Goal: Task Accomplishment & Management: Manage account settings

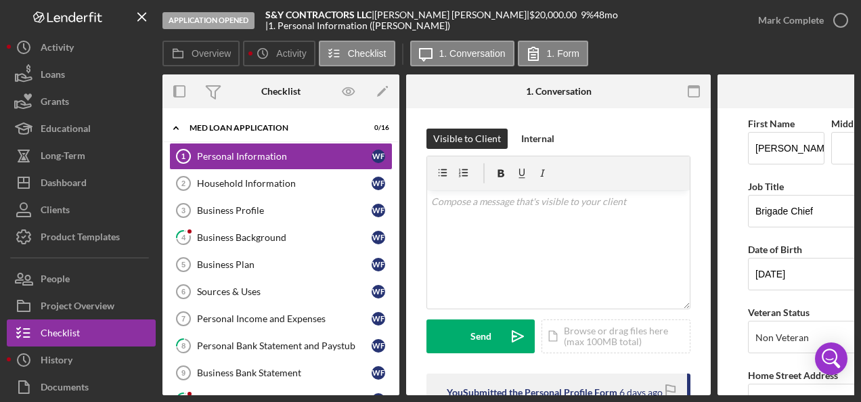
scroll to position [0, 168]
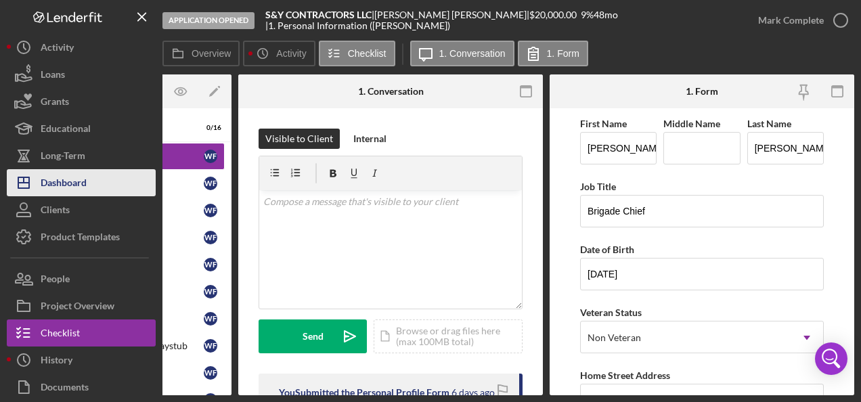
click at [99, 187] on button "Icon/Dashboard Dashboard" at bounding box center [81, 182] width 149 height 27
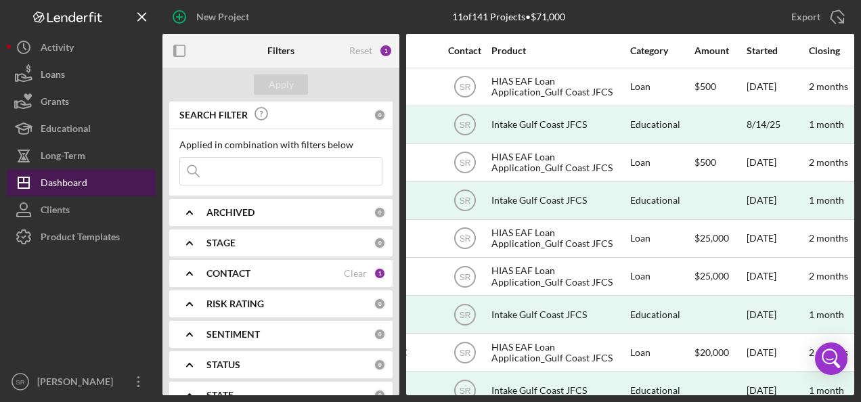
scroll to position [0, 426]
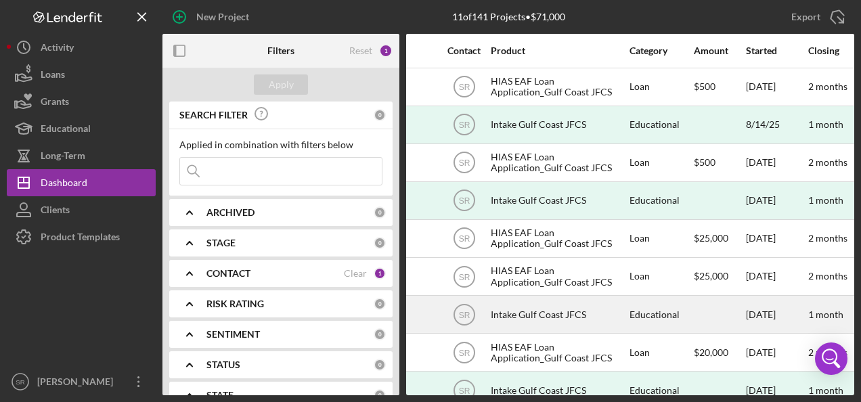
click at [671, 310] on div "Educational" at bounding box center [660, 314] width 63 height 36
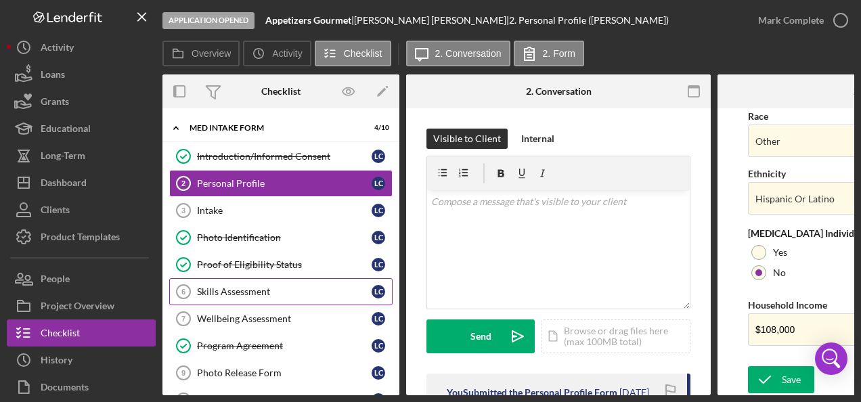
click at [258, 288] on div "Skills Assessment" at bounding box center [284, 291] width 175 height 11
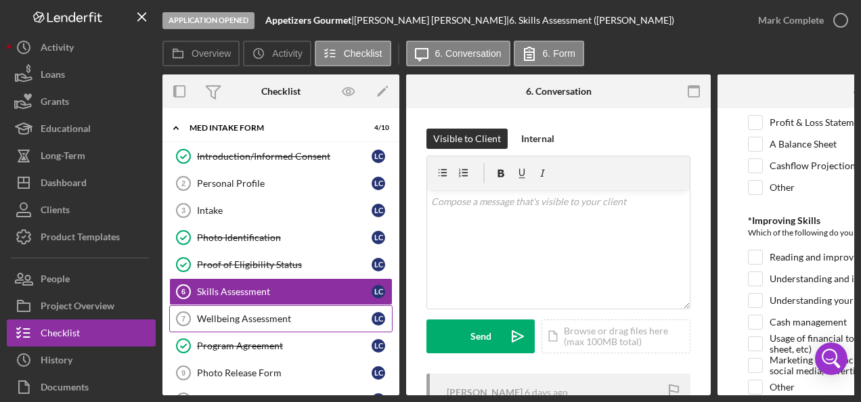
click at [295, 324] on link "Wellbeing Assessment 7 Wellbeing Assessment L C" at bounding box center [280, 318] width 223 height 27
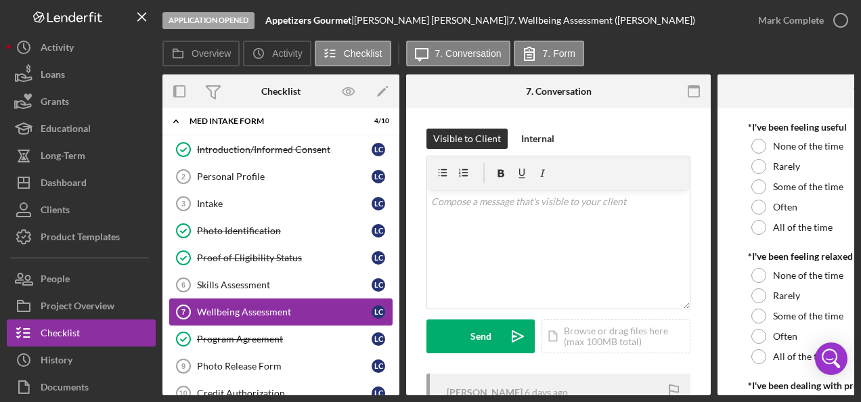
scroll to position [5, 0]
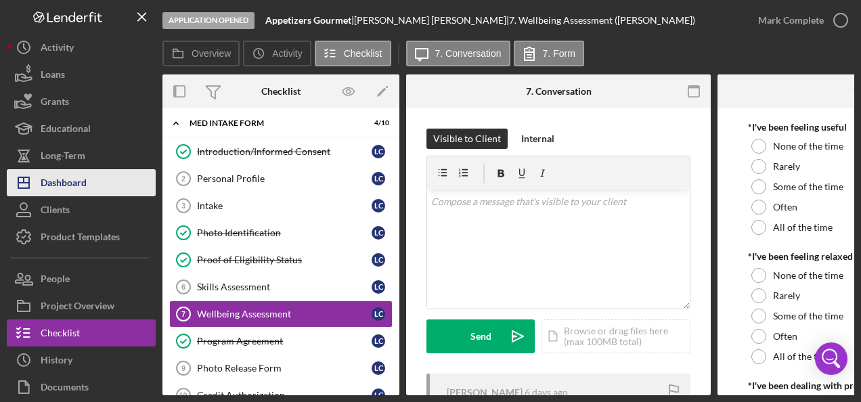
click at [104, 192] on button "Icon/Dashboard Dashboard" at bounding box center [81, 182] width 149 height 27
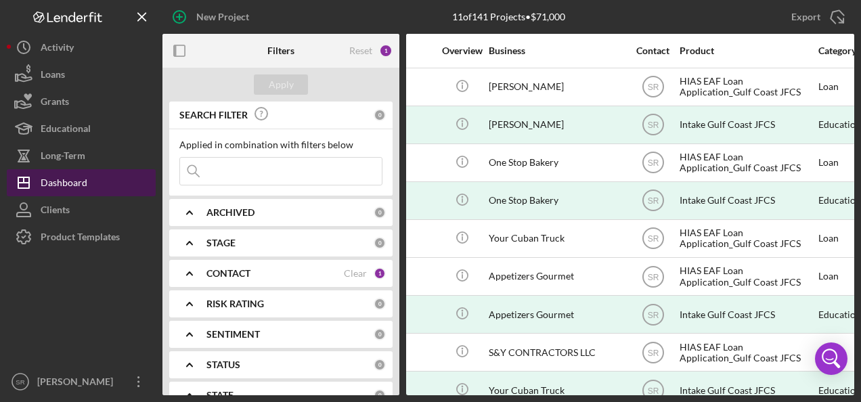
scroll to position [0, 249]
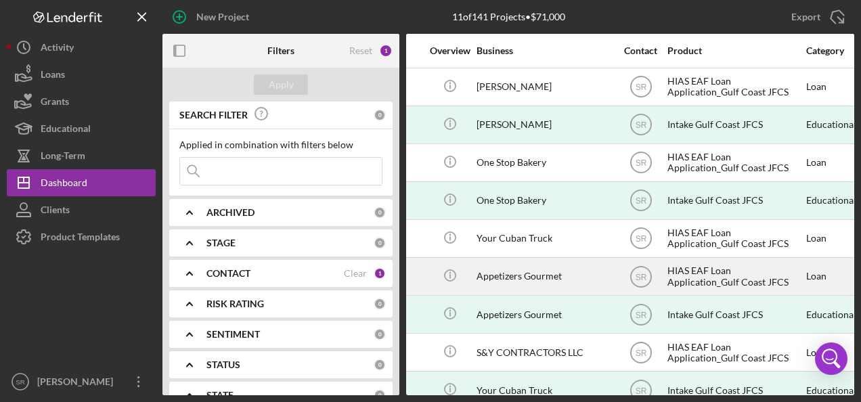
click at [513, 277] on div "Appetizers Gourmet" at bounding box center [543, 277] width 135 height 36
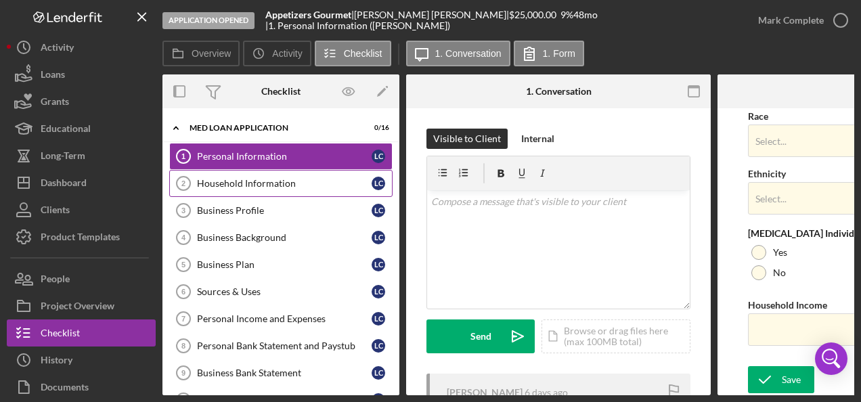
click at [296, 184] on div "Household Information" at bounding box center [284, 183] width 175 height 11
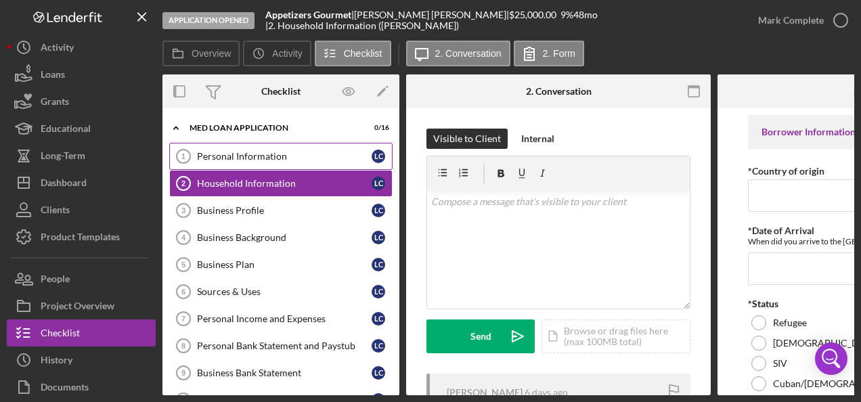
click at [287, 160] on div "Personal Information" at bounding box center [284, 156] width 175 height 11
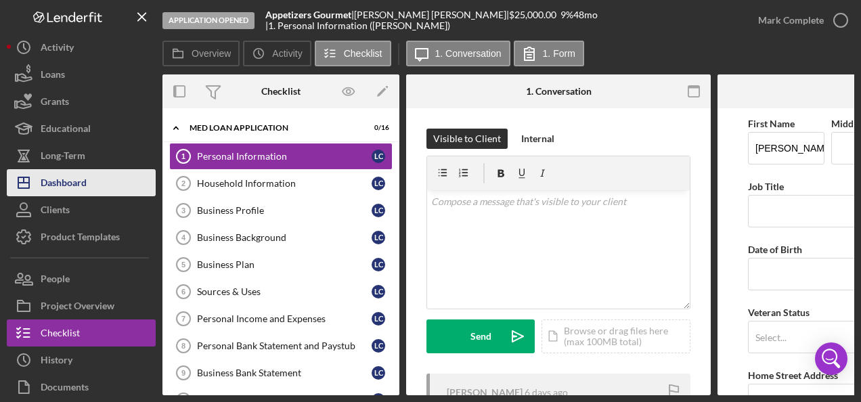
click at [93, 173] on button "Icon/Dashboard Dashboard" at bounding box center [81, 182] width 149 height 27
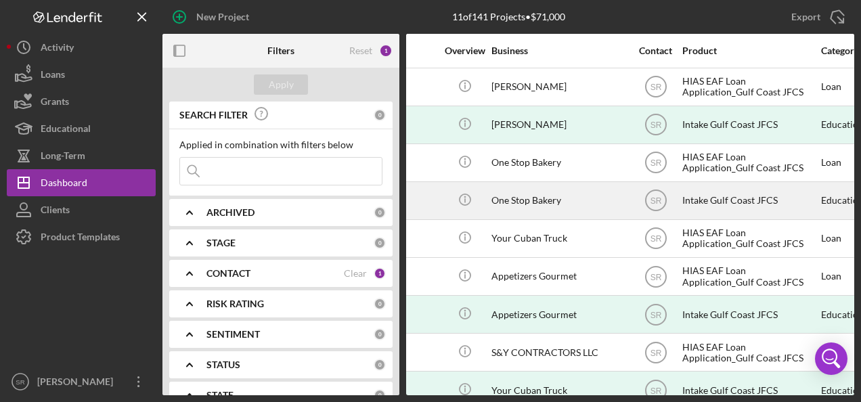
scroll to position [0, 237]
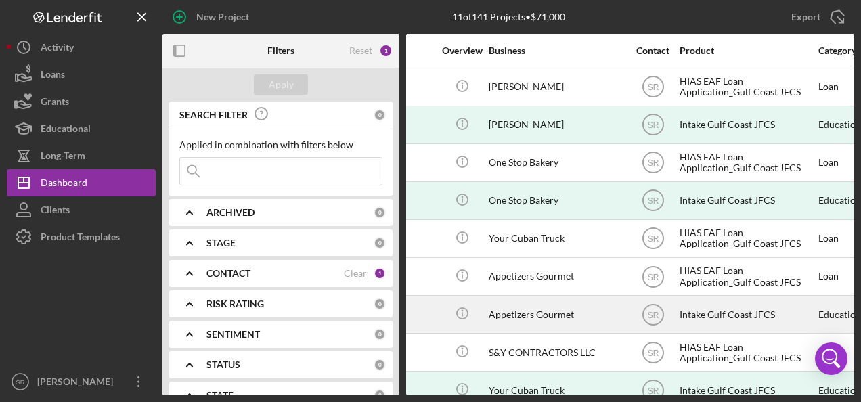
click at [551, 317] on div "Appetizers Gourmet" at bounding box center [556, 314] width 135 height 36
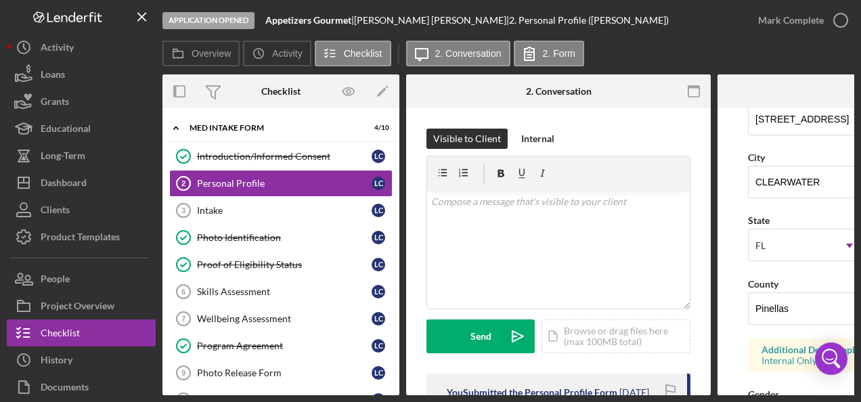
scroll to position [30, 0]
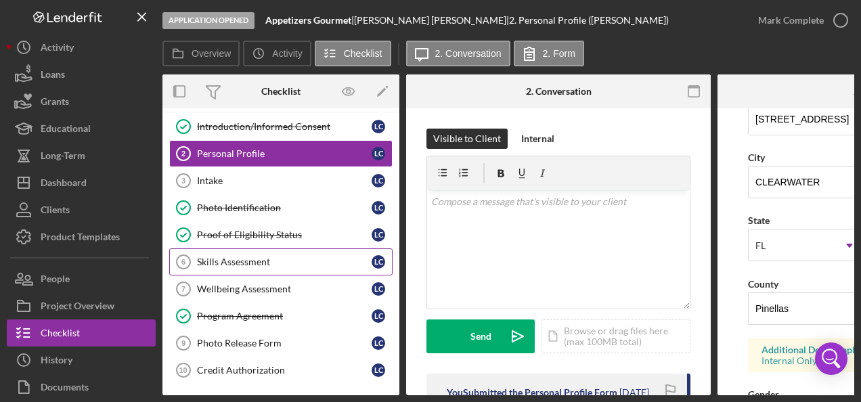
click at [268, 270] on link "Skills Assessment 6 Skills Assessment L C" at bounding box center [280, 261] width 223 height 27
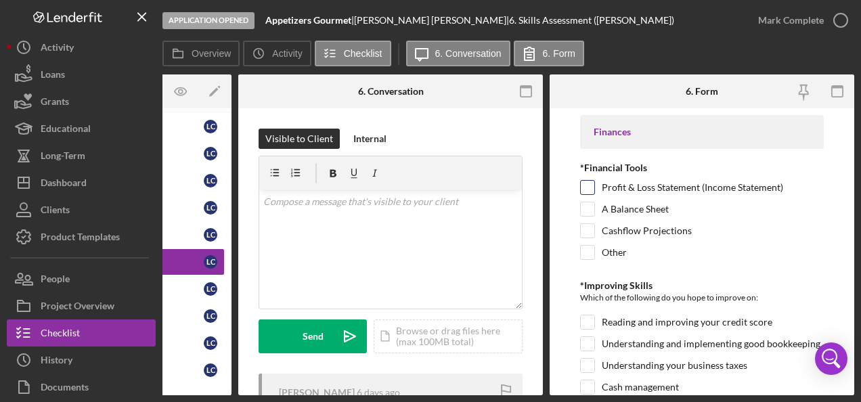
click at [589, 186] on input "Profit & Loss Statement (Income Statement)" at bounding box center [588, 188] width 14 height 14
checkbox input "true"
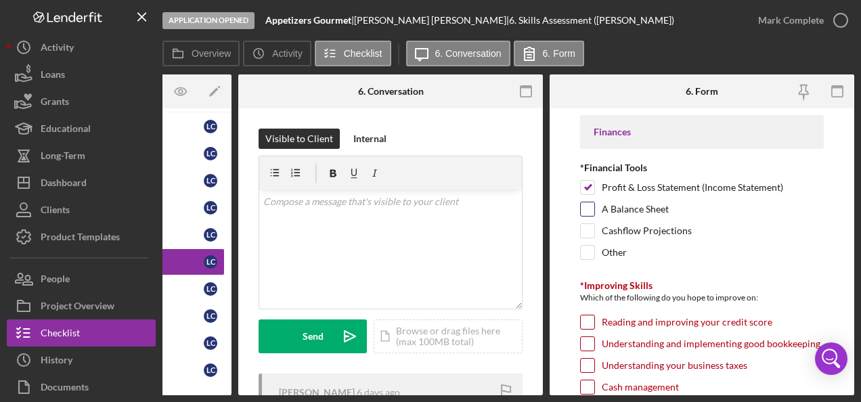
click at [586, 212] on input "A Balance Sheet" at bounding box center [588, 209] width 14 height 14
checkbox input "true"
click at [587, 229] on input "Cashflow Projections" at bounding box center [588, 231] width 14 height 14
checkbox input "true"
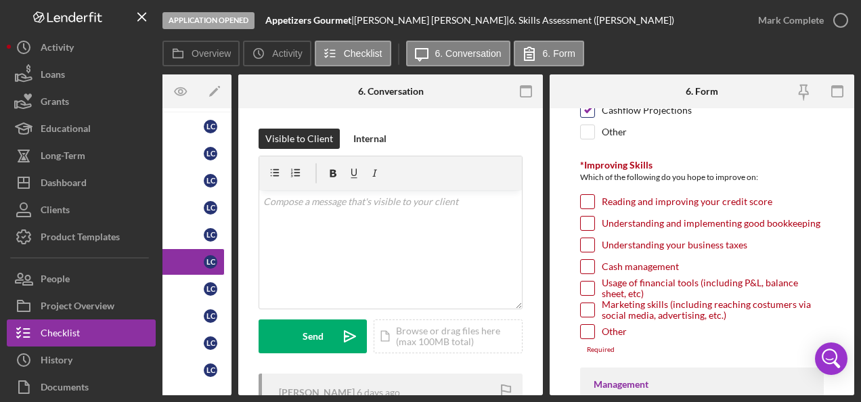
scroll to position [115, 0]
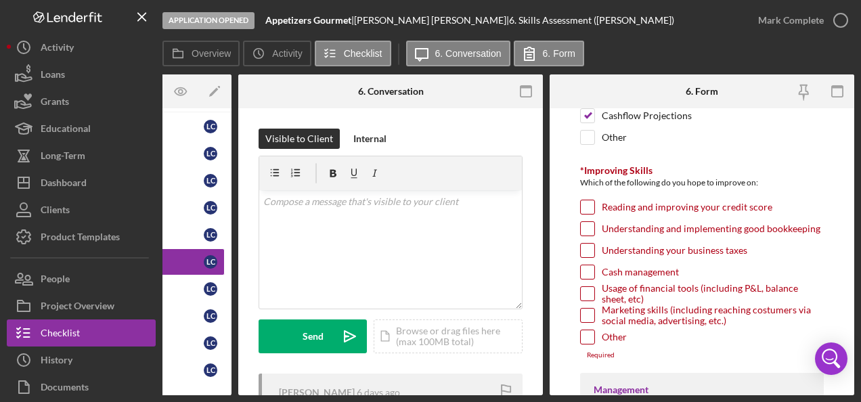
click at [589, 229] on input "Understanding and implementing good bookkeeping" at bounding box center [588, 229] width 14 height 14
checkbox input "true"
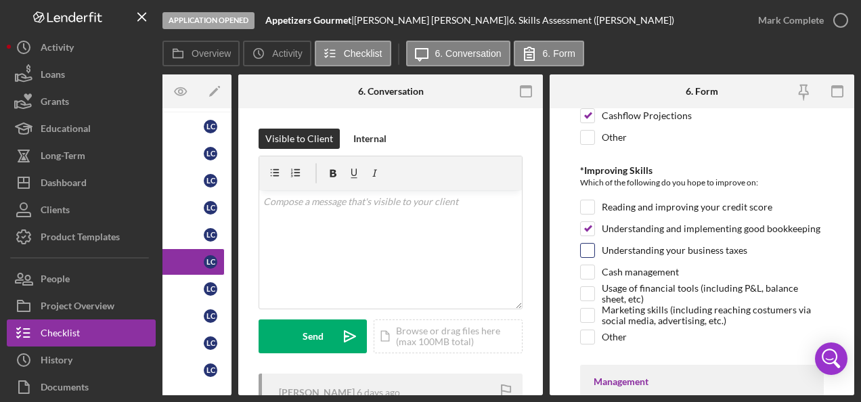
click at [590, 248] on input "Understanding your business taxes" at bounding box center [588, 251] width 14 height 14
checkbox input "true"
click at [586, 271] on input "Cash management" at bounding box center [588, 272] width 14 height 14
checkbox input "true"
click at [584, 290] on input "Usage of financial tools (including P&L, balance sheet, etc)" at bounding box center [588, 294] width 14 height 14
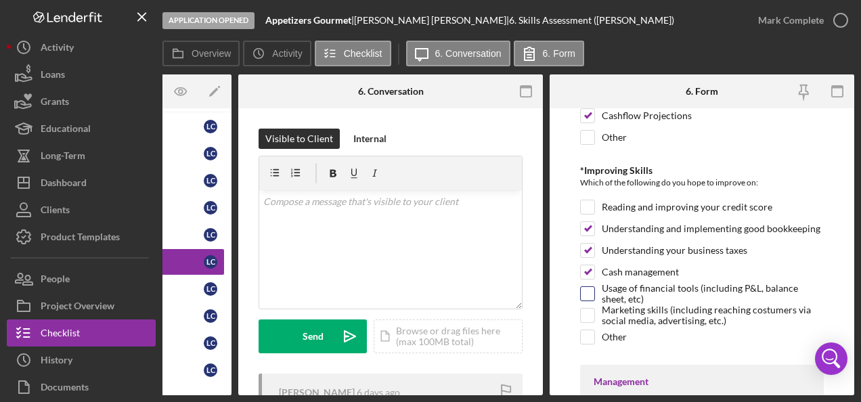
checkbox input "true"
click at [582, 309] on input "Marketing skills (including reaching costumers via social media, advertising, e…" at bounding box center [588, 316] width 14 height 14
checkbox input "true"
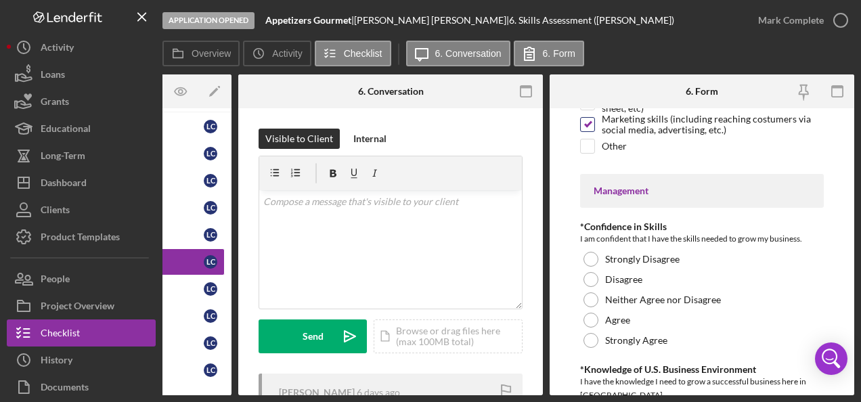
scroll to position [306, 0]
click at [588, 340] on div at bounding box center [590, 340] width 15 height 15
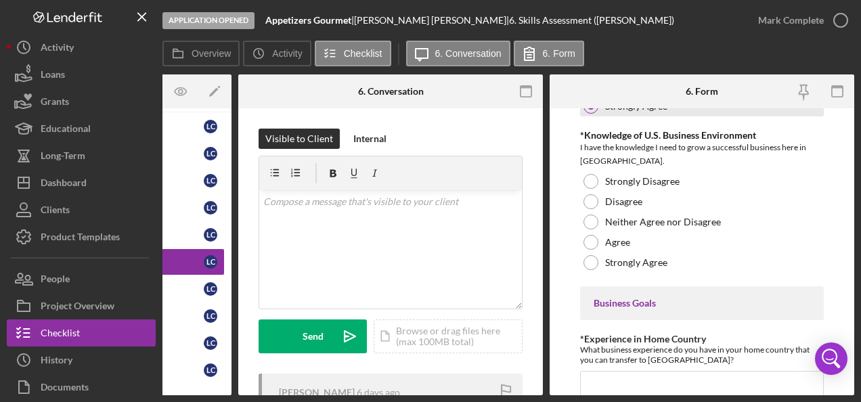
scroll to position [539, 0]
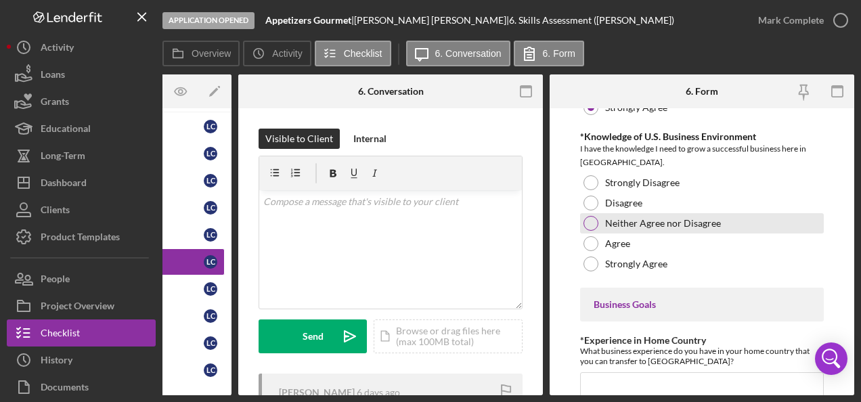
click at [593, 224] on div at bounding box center [590, 223] width 15 height 15
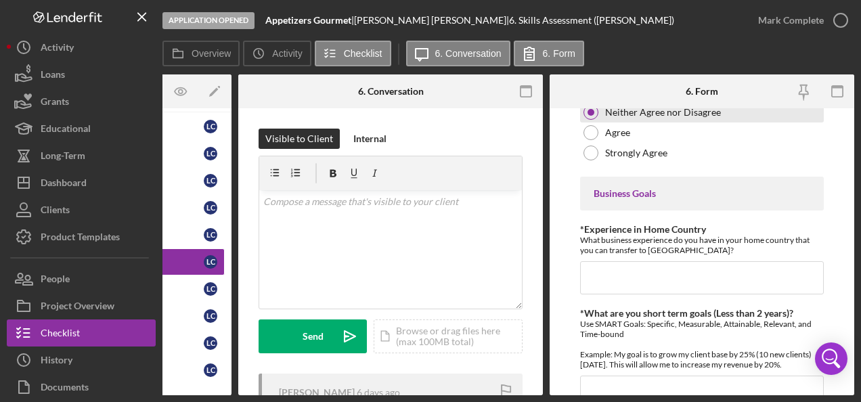
scroll to position [649, 0]
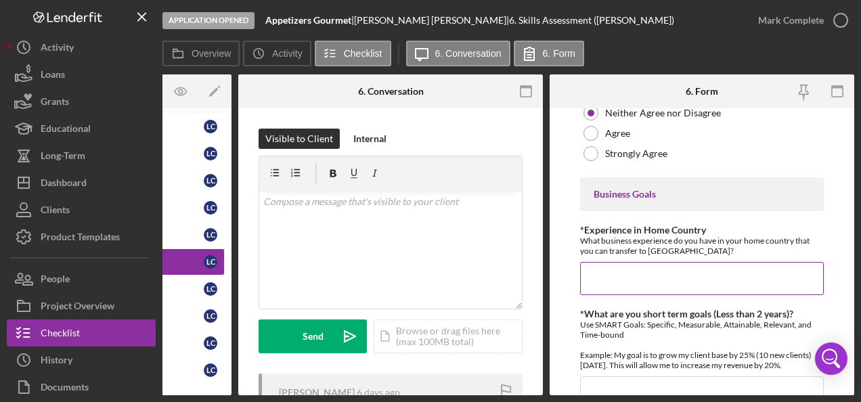
click at [646, 268] on input "*Experience in Home Country" at bounding box center [702, 278] width 244 height 32
paste input "I already have the skills and abilities, and now I want to build management exp…"
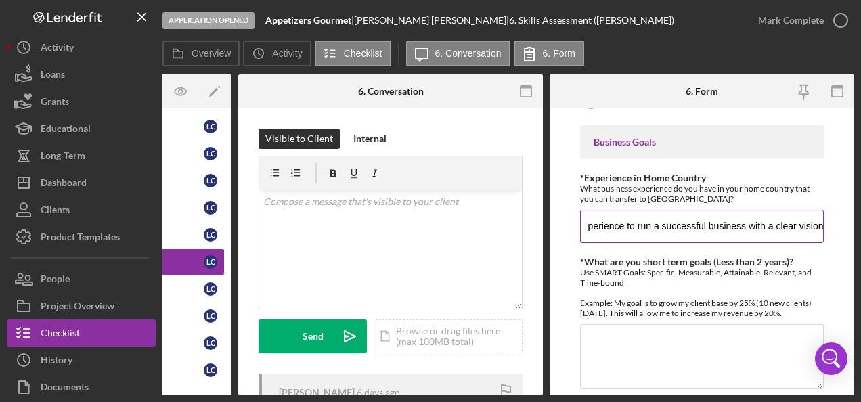
scroll to position [738, 0]
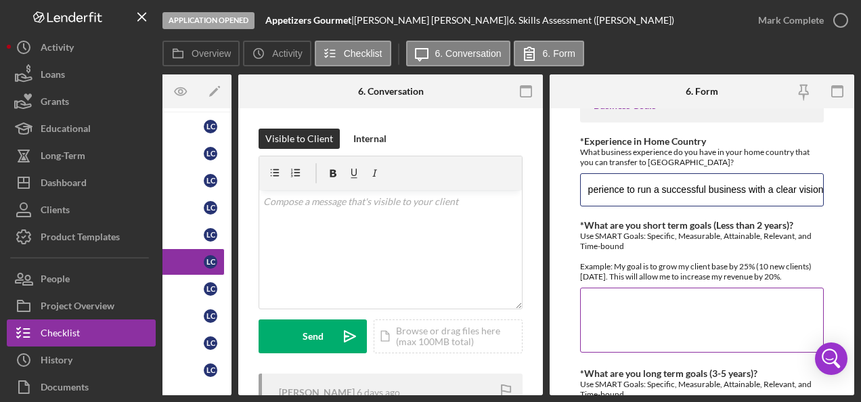
type input "I already have the skills and abilities, and now I want to build management exp…"
click at [652, 295] on textarea "*What are you short term goals (Less than 2 years)?" at bounding box center [702, 320] width 244 height 65
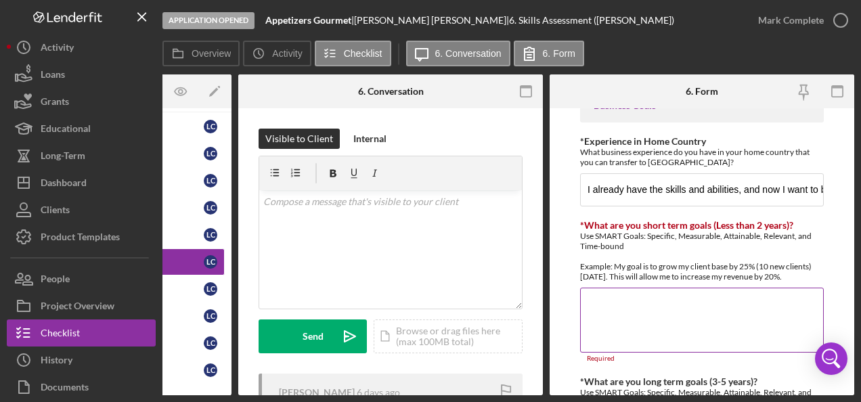
paste textarea "Establish strong brand awareness in the [GEOGRAPHIC_DATA] area [DATE]." "Launch…"
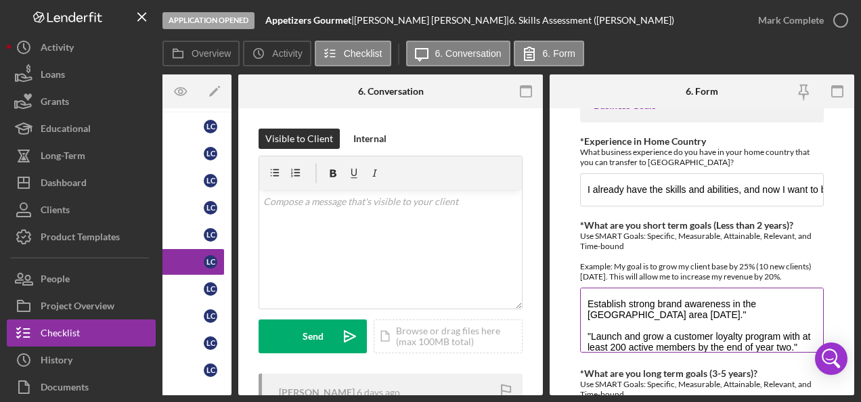
click at [587, 330] on textarea "Establish strong brand awareness in the [GEOGRAPHIC_DATA] area [DATE]." "Launch…" at bounding box center [702, 320] width 244 height 65
click at [797, 334] on textarea "Establish strong brand awareness in the [GEOGRAPHIC_DATA] area [DATE]." Launch …" at bounding box center [702, 320] width 244 height 65
click at [795, 343] on textarea "Establish strong brand awareness in the [GEOGRAPHIC_DATA] area [DATE]." Launch …" at bounding box center [702, 320] width 244 height 65
click at [719, 311] on textarea "Establish strong brand awareness in the [GEOGRAPHIC_DATA] area [DATE]." Launch …" at bounding box center [702, 320] width 244 height 65
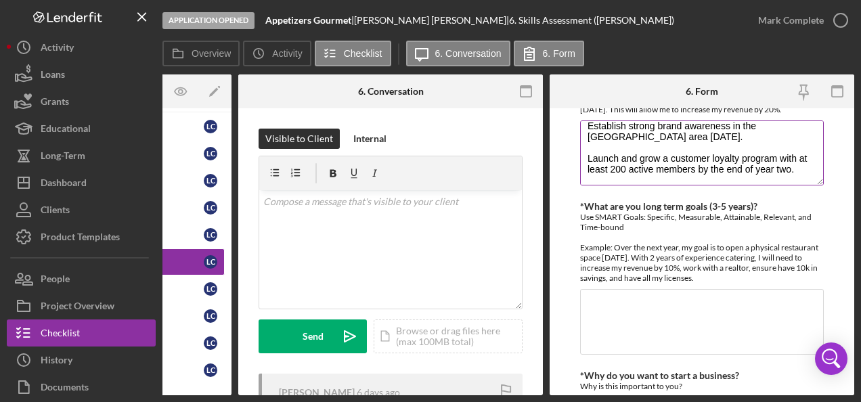
scroll to position [907, 0]
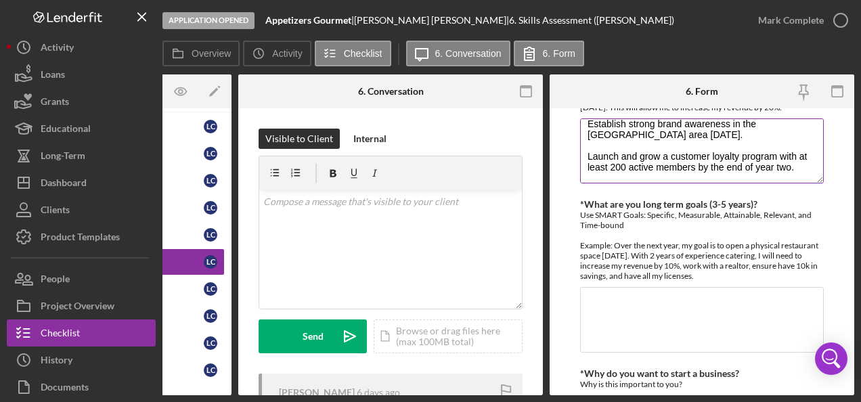
type textarea "Establish strong brand awareness in the [GEOGRAPHIC_DATA] area [DATE]. Launch a…"
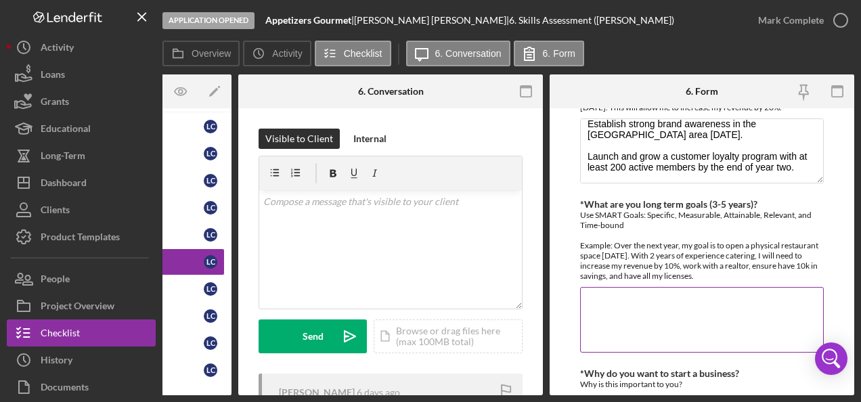
click at [642, 298] on textarea "*What are you long term goals (3-5 years)?" at bounding box center [702, 319] width 244 height 65
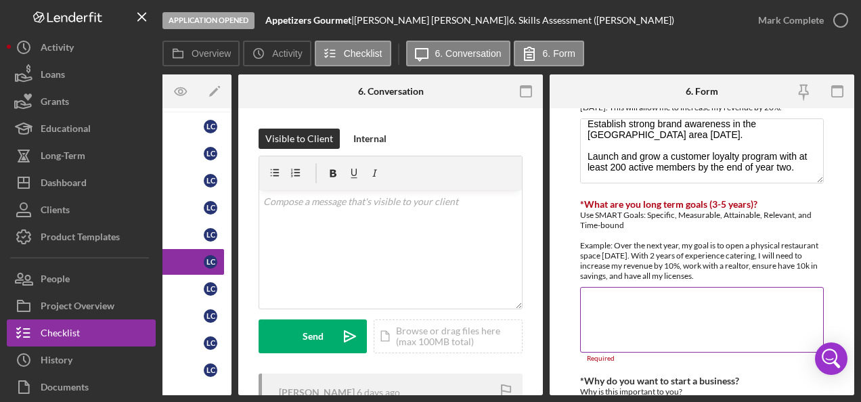
paste textarea "Expand operations across [US_STATE] [DATE]." "Reach $20,000 in monthly gross re…"
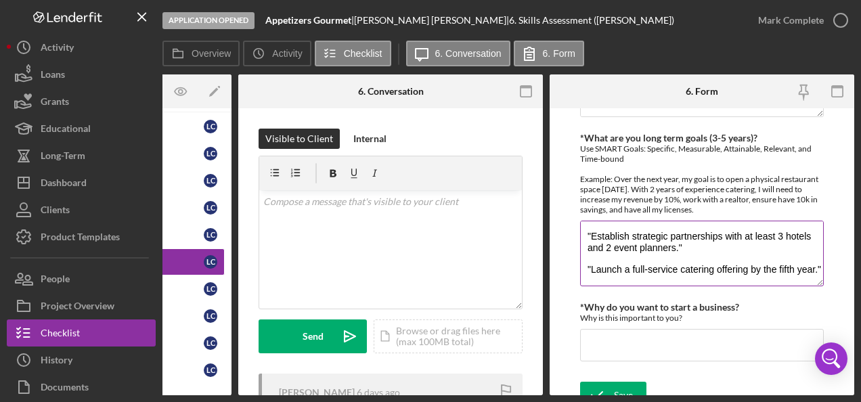
scroll to position [985, 0]
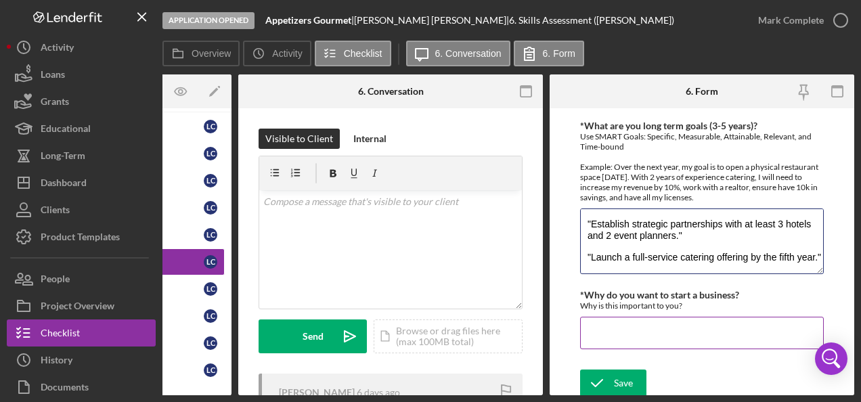
type textarea "Expand operations across [US_STATE] [DATE]." "Reach $20,000 in monthly gross re…"
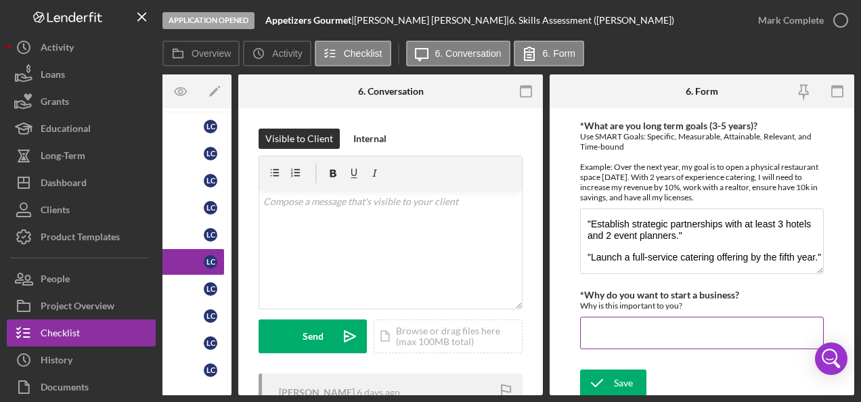
click at [626, 321] on input "*Why do you want to start a business?" at bounding box center [702, 333] width 244 height 32
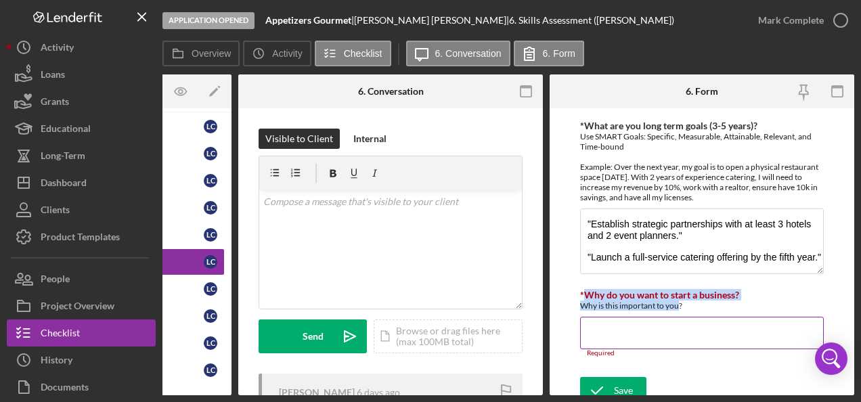
drag, startPoint x: 680, startPoint y: 296, endPoint x: 582, endPoint y: 288, distance: 98.4
click at [582, 290] on div "*Why do you want to start a business? Why is this important to you?" at bounding box center [702, 300] width 244 height 21
copy div "Why do you want to start a business? Why is this important to you"
click at [600, 321] on input "*Why do you want to start a business?" at bounding box center [702, 333] width 244 height 32
paste input "I want to start a business because there is a need in the market that is curren…"
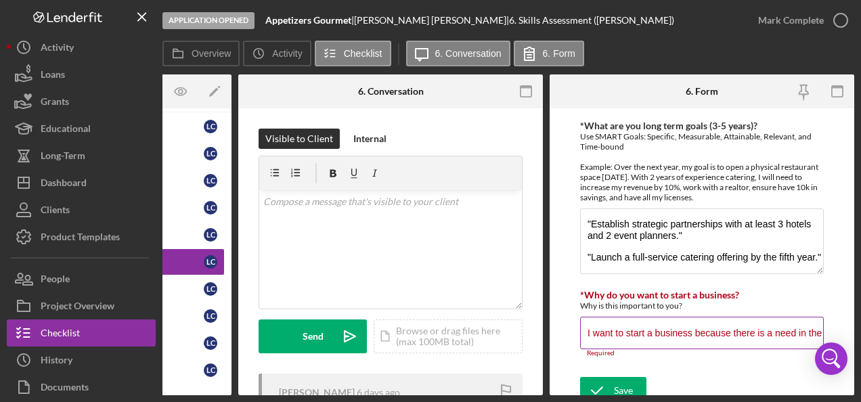
scroll to position [0, 727]
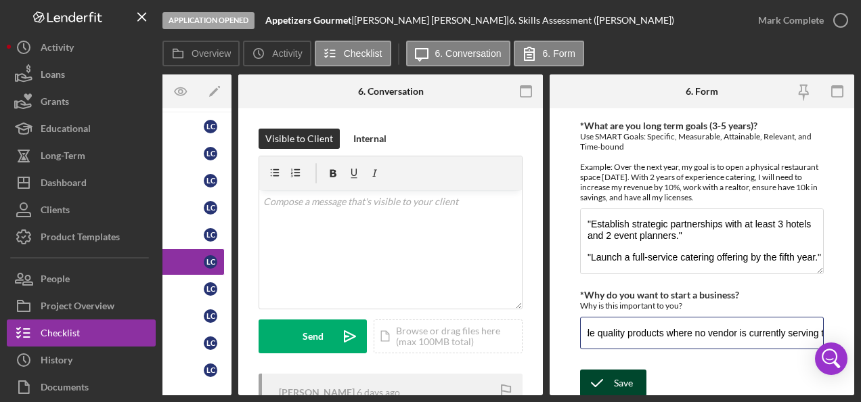
type input "I want to start a business because there is a need in the market that is curren…"
click at [612, 378] on icon "submit" at bounding box center [597, 383] width 34 height 34
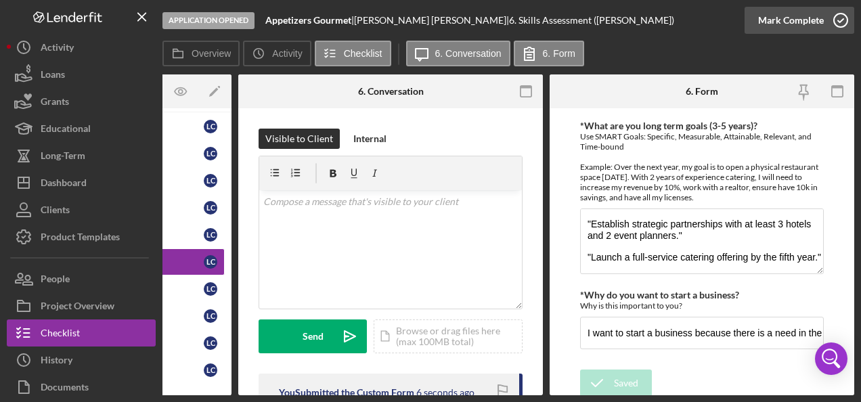
click at [834, 19] on icon "button" at bounding box center [841, 20] width 34 height 34
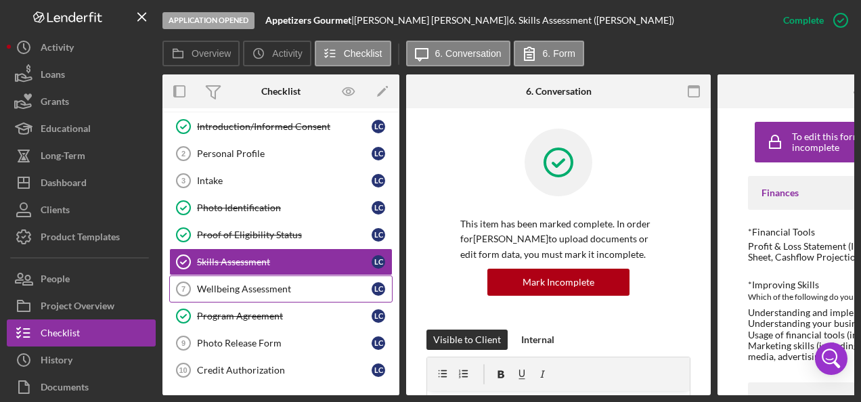
click at [236, 284] on div "Wellbeing Assessment" at bounding box center [284, 289] width 175 height 11
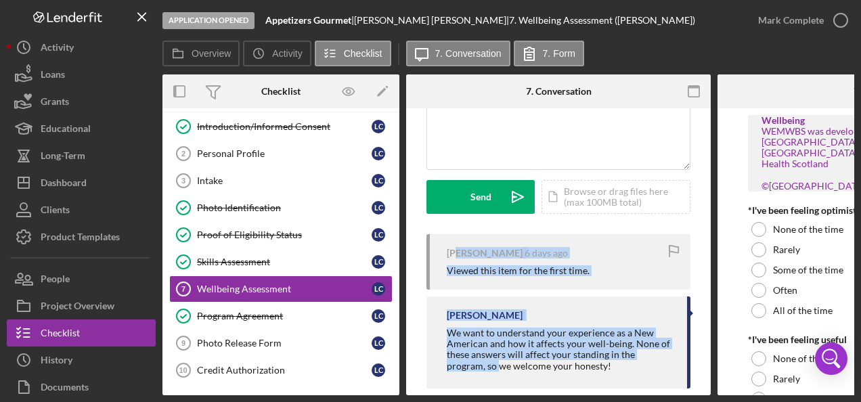
scroll to position [162, 0]
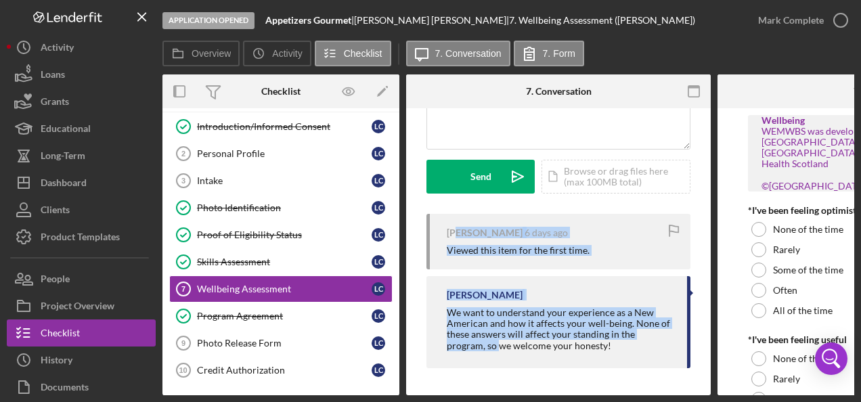
drag, startPoint x: 455, startPoint y: 389, endPoint x: 496, endPoint y: 391, distance: 40.6
click at [496, 391] on div "Visible to Client Internal v Color teal Color pink Remove color Add row above A…" at bounding box center [558, 172] width 305 height 447
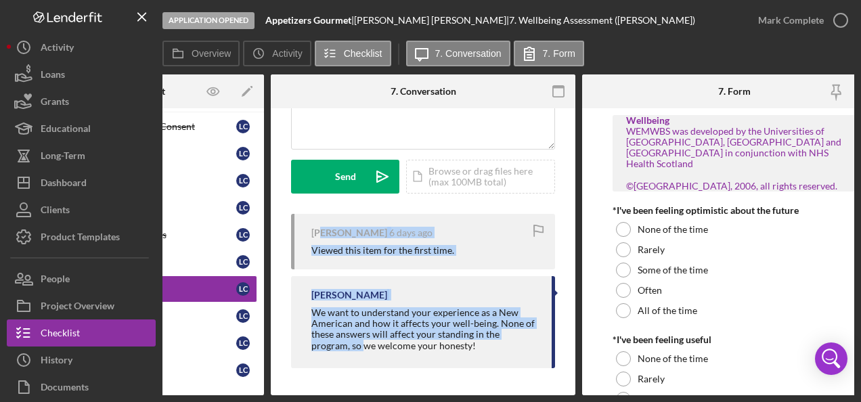
scroll to position [0, 168]
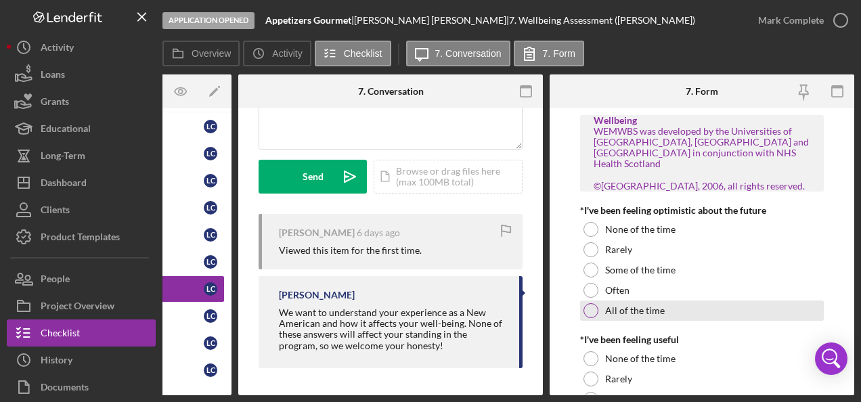
click at [590, 311] on div at bounding box center [590, 310] width 15 height 15
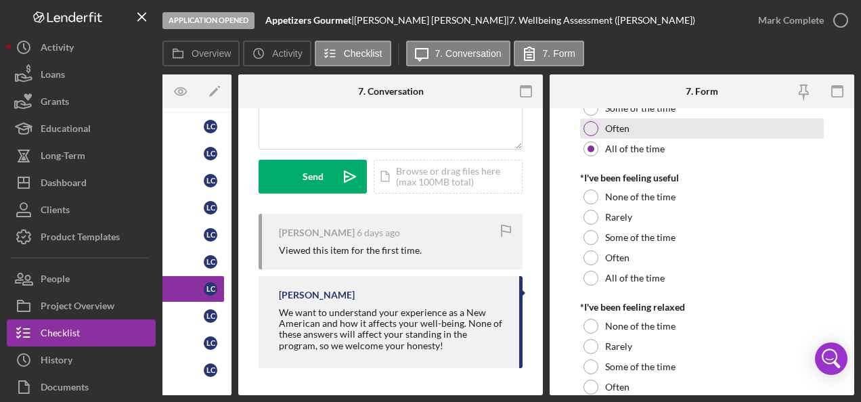
scroll to position [163, 0]
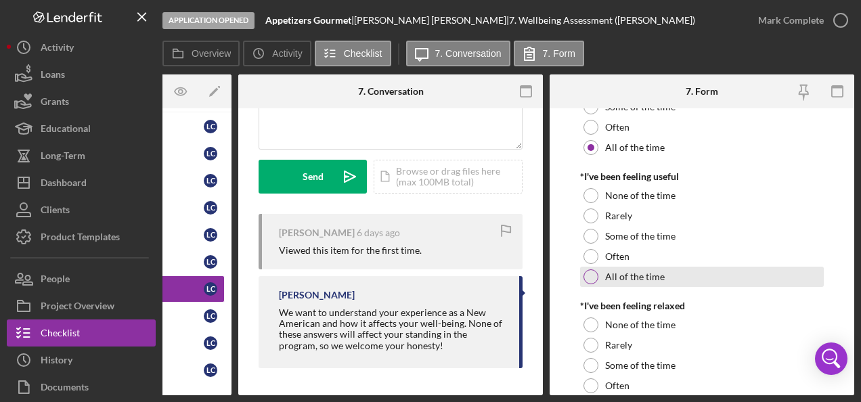
click at [644, 276] on label "All of the time" at bounding box center [635, 276] width 60 height 11
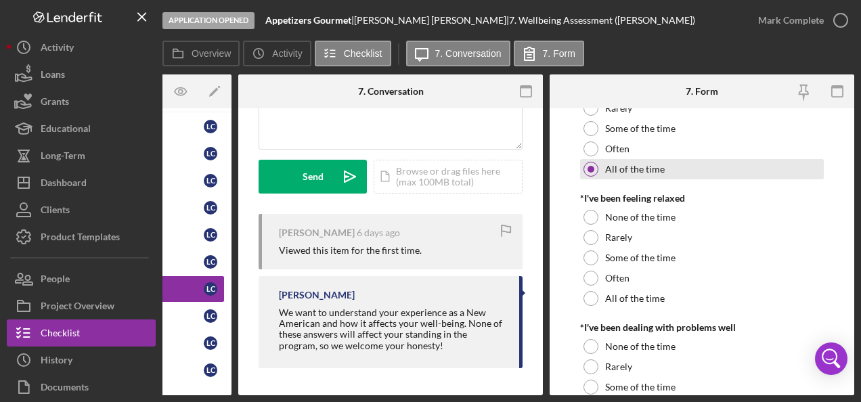
scroll to position [271, 0]
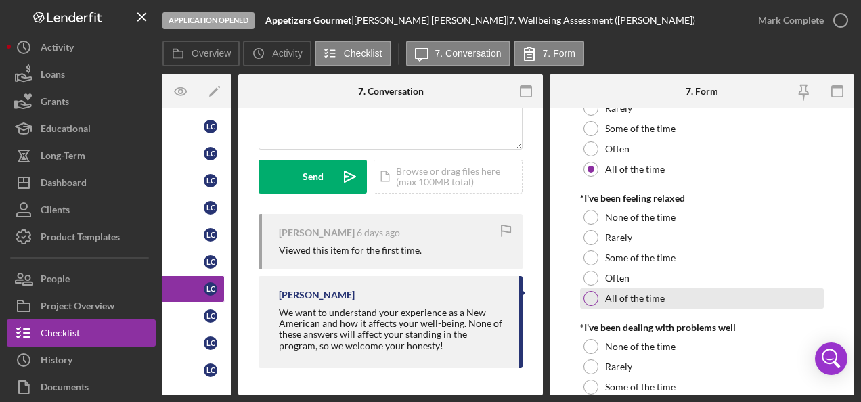
click at [640, 298] on label "All of the time" at bounding box center [635, 298] width 60 height 11
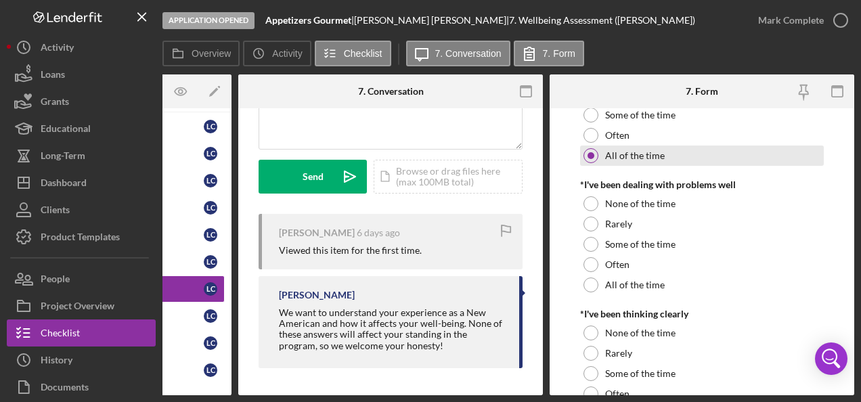
scroll to position [416, 0]
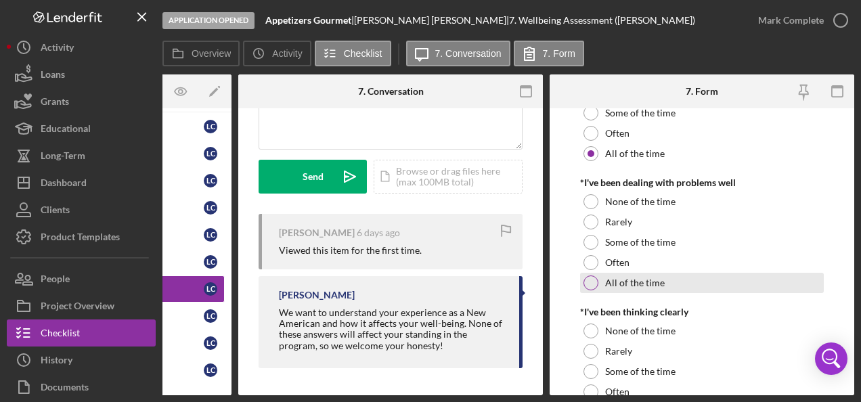
click at [663, 287] on div "All of the time" at bounding box center [702, 283] width 244 height 20
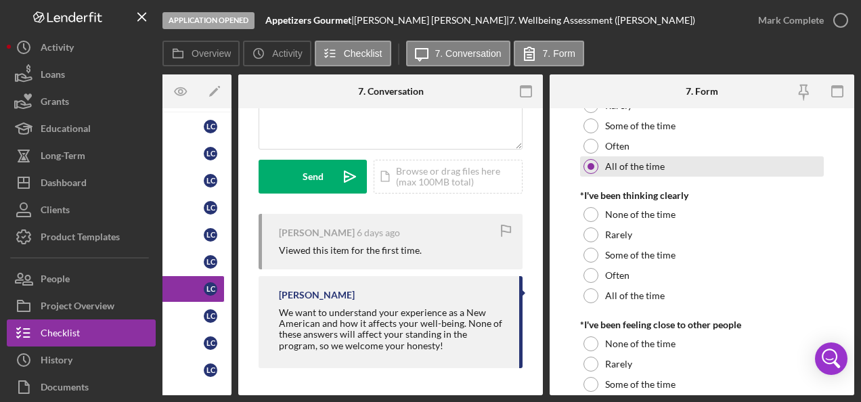
scroll to position [532, 0]
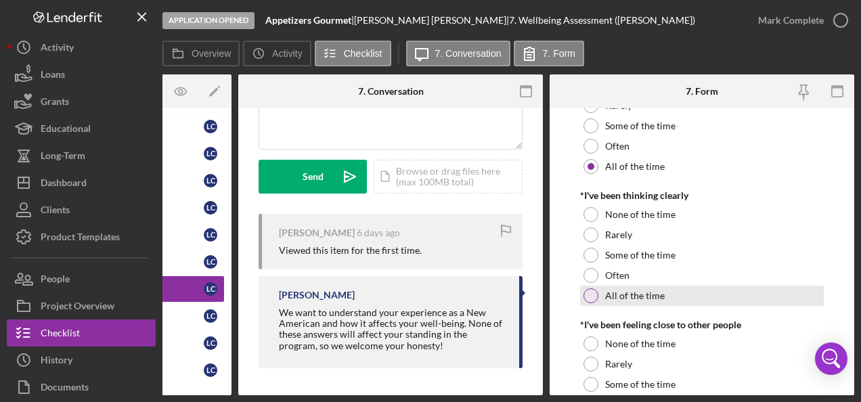
click at [643, 298] on label "All of the time" at bounding box center [635, 295] width 60 height 11
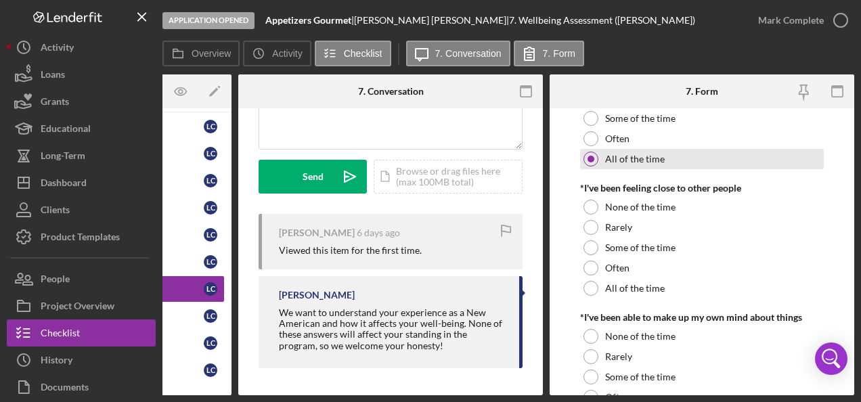
scroll to position [669, 0]
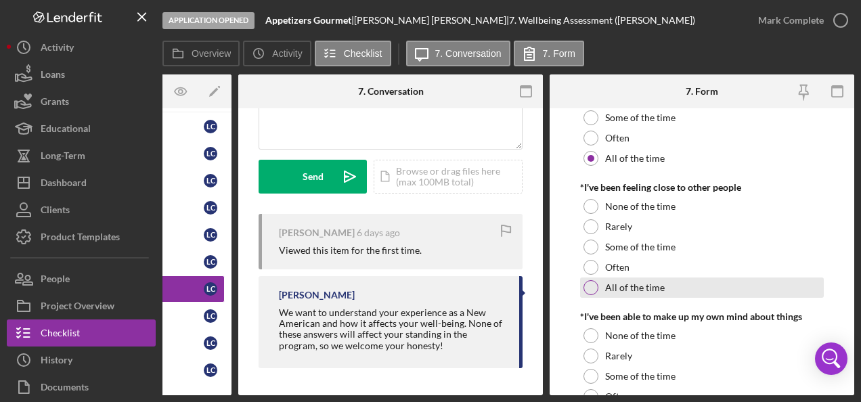
click at [651, 284] on label "All of the time" at bounding box center [635, 287] width 60 height 11
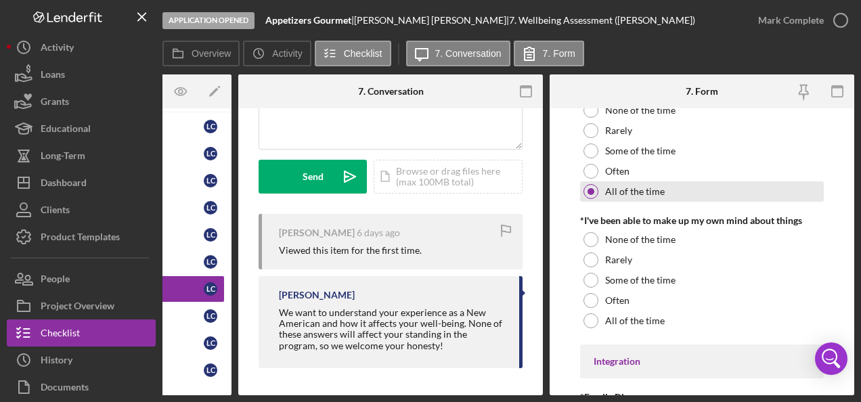
scroll to position [766, 0]
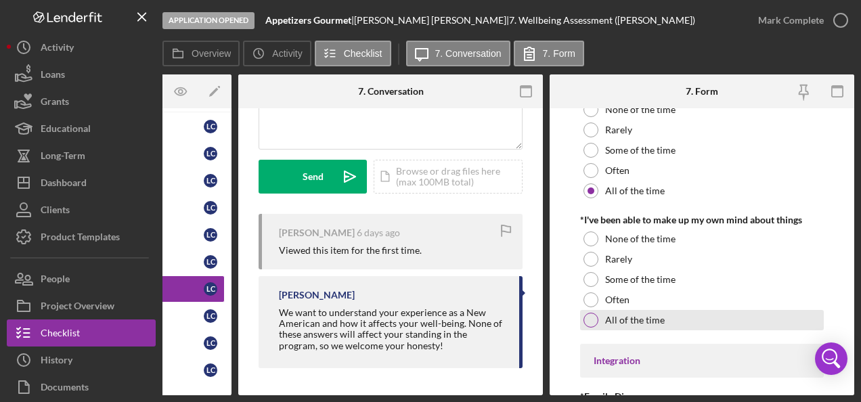
click at [645, 321] on label "All of the time" at bounding box center [635, 320] width 60 height 11
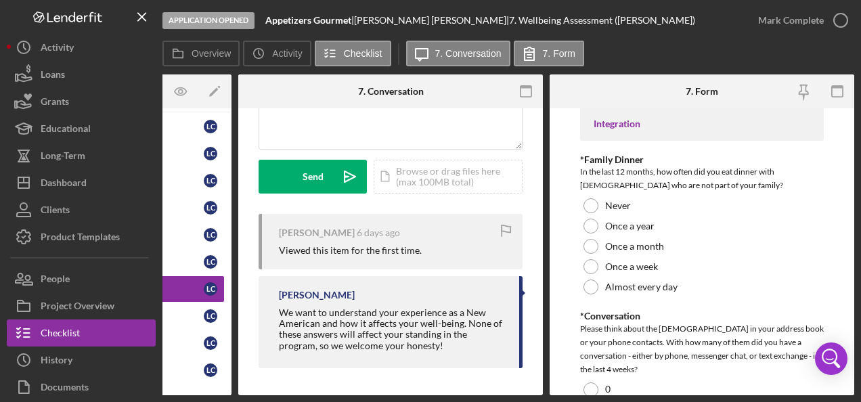
scroll to position [1004, 0]
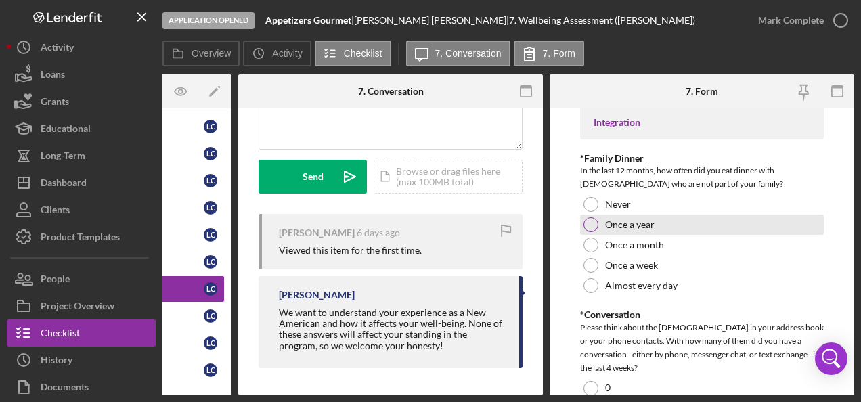
click at [638, 227] on label "Once a year" at bounding box center [629, 224] width 49 height 11
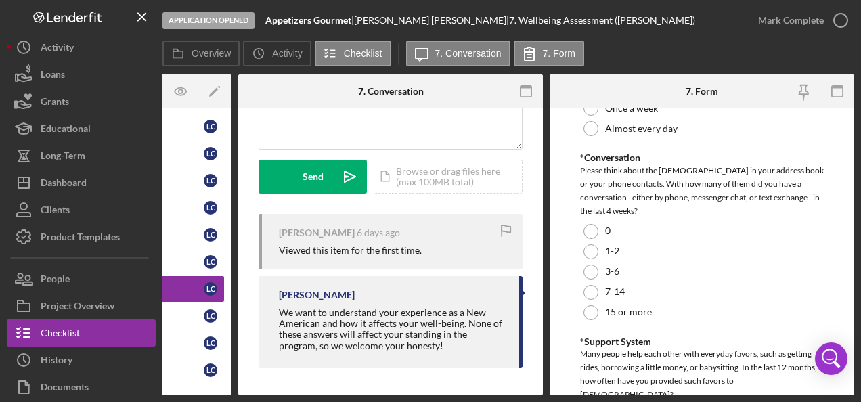
scroll to position [1161, 0]
click at [646, 319] on div "15 or more" at bounding box center [702, 313] width 244 height 20
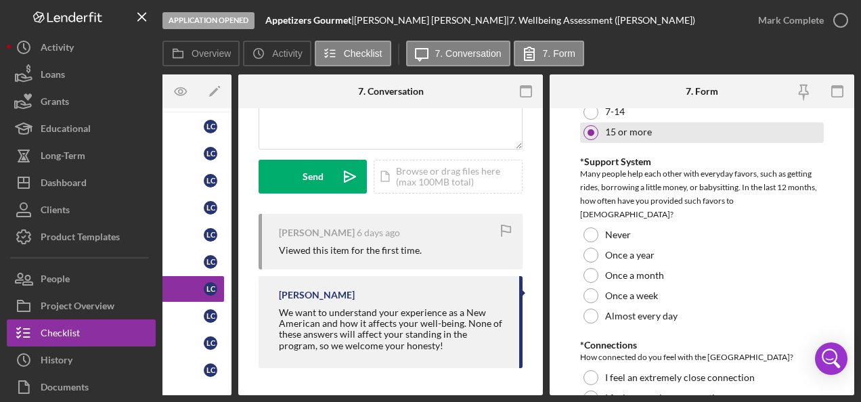
scroll to position [1342, 0]
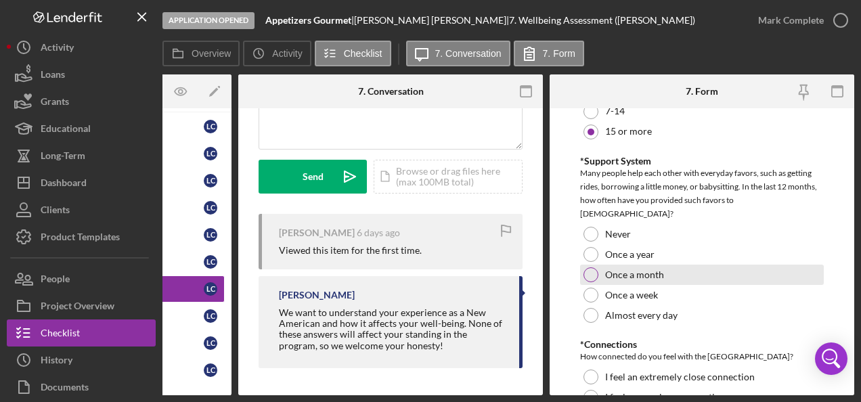
click at [653, 269] on label "Once a month" at bounding box center [634, 274] width 59 height 11
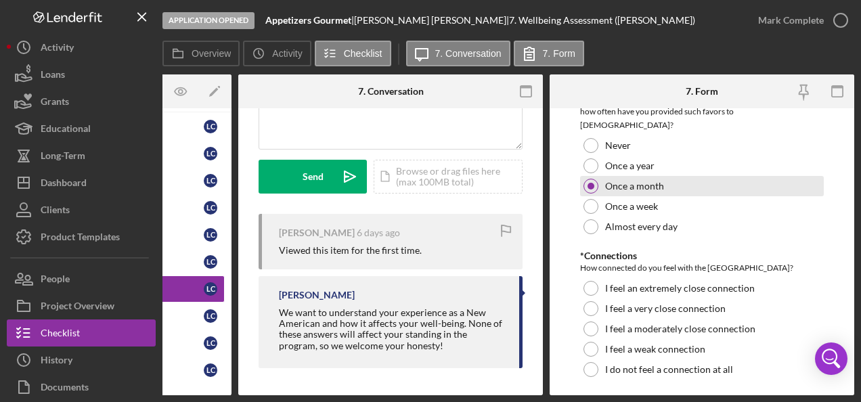
scroll to position [1454, 0]
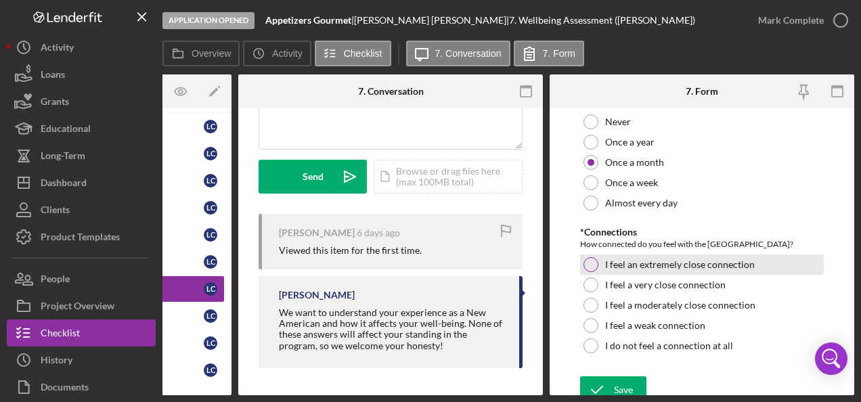
click at [725, 259] on label "I feel an extremely close connection" at bounding box center [680, 264] width 150 height 11
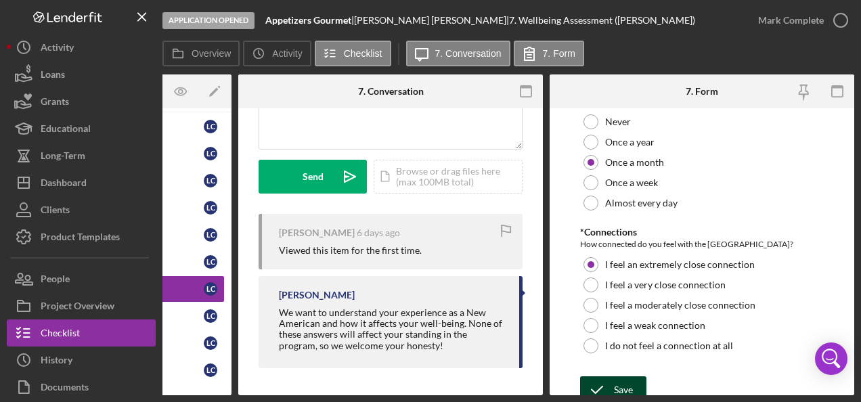
click at [627, 379] on div "Save" at bounding box center [623, 389] width 19 height 27
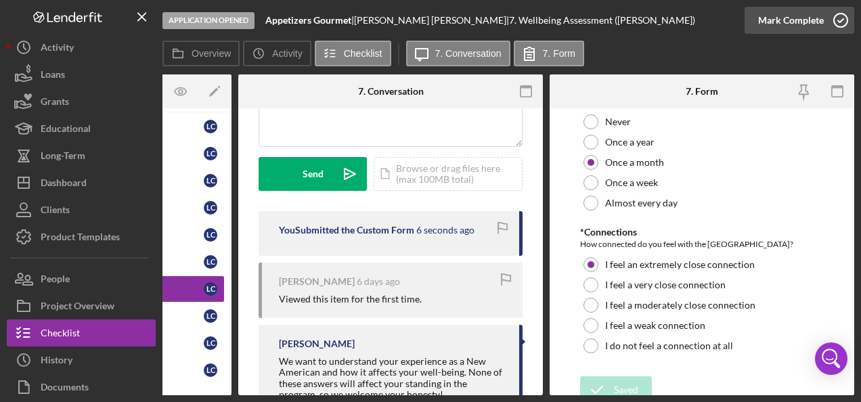
click at [839, 27] on circle "button" at bounding box center [841, 21] width 14 height 14
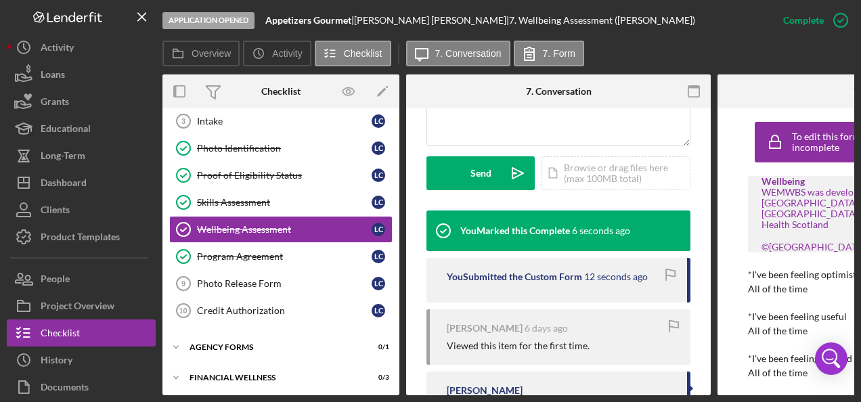
scroll to position [98, 0]
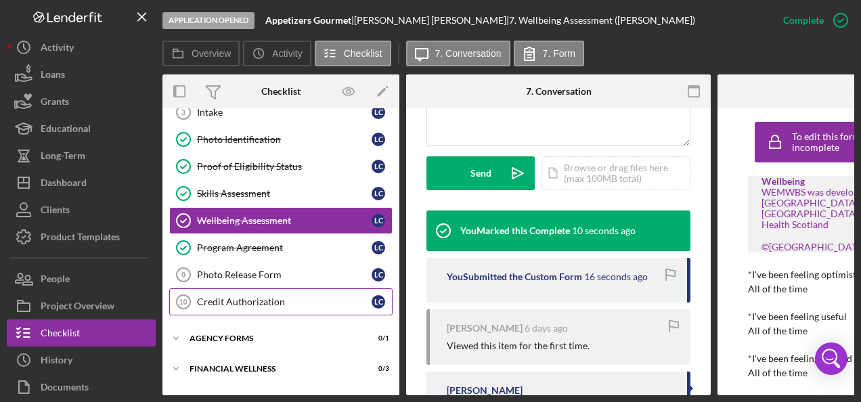
click at [262, 309] on link "Credit Authorization 10 Credit Authorization L C" at bounding box center [280, 301] width 223 height 27
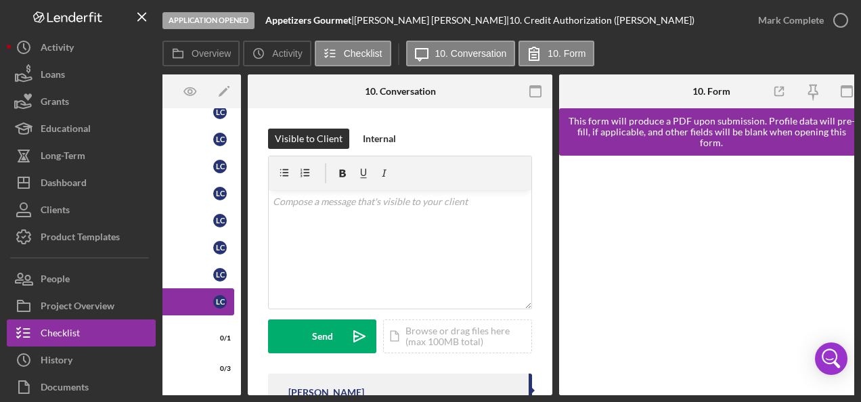
scroll to position [0, 168]
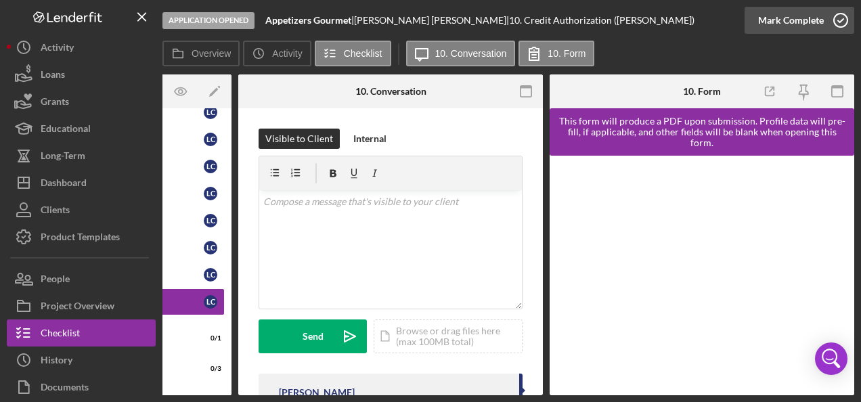
click at [837, 20] on icon "button" at bounding box center [841, 20] width 34 height 34
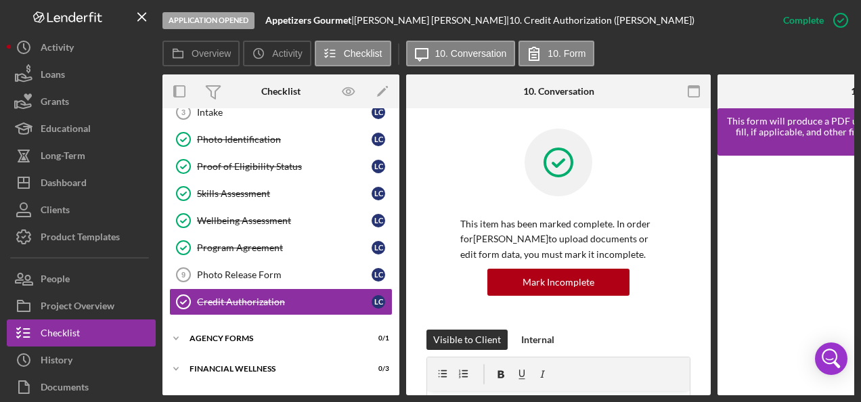
scroll to position [122, 0]
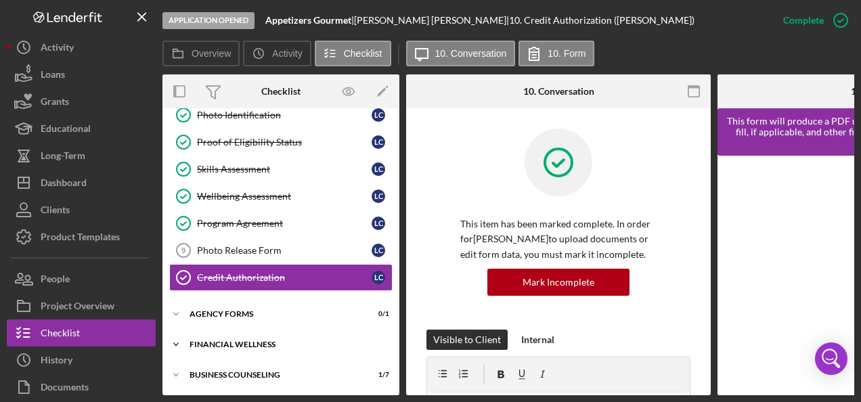
click at [249, 340] on div "Financial Wellness" at bounding box center [286, 344] width 193 height 8
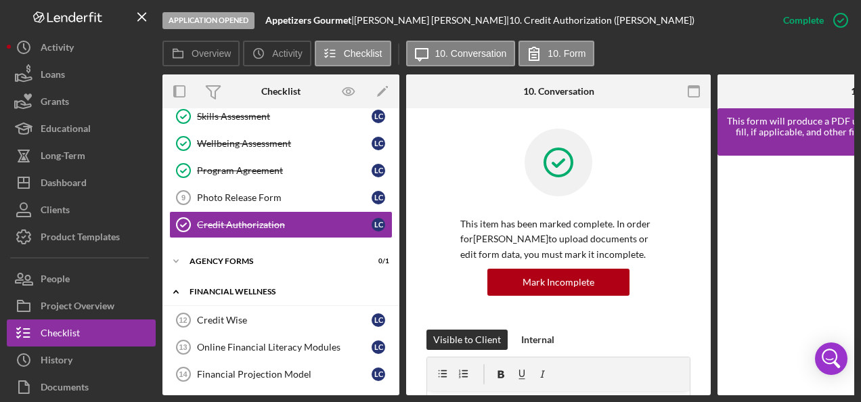
scroll to position [210, 0]
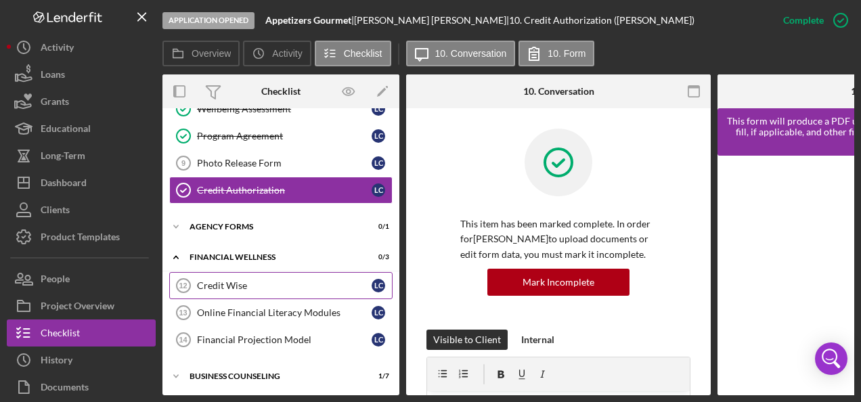
click at [228, 283] on div "Credit Wise" at bounding box center [284, 285] width 175 height 11
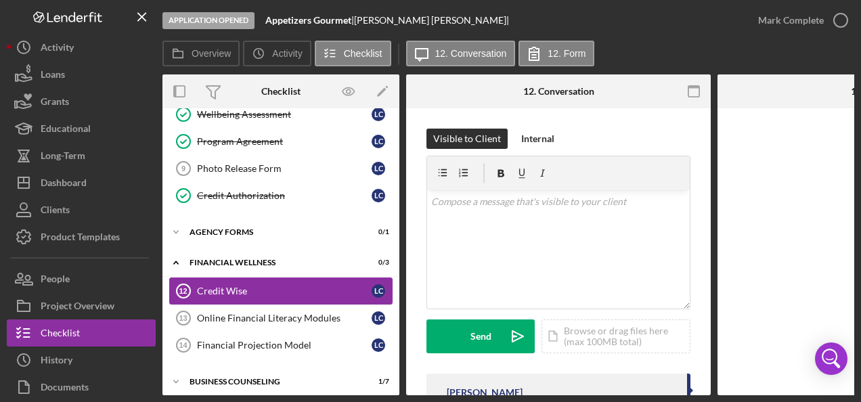
scroll to position [210, 0]
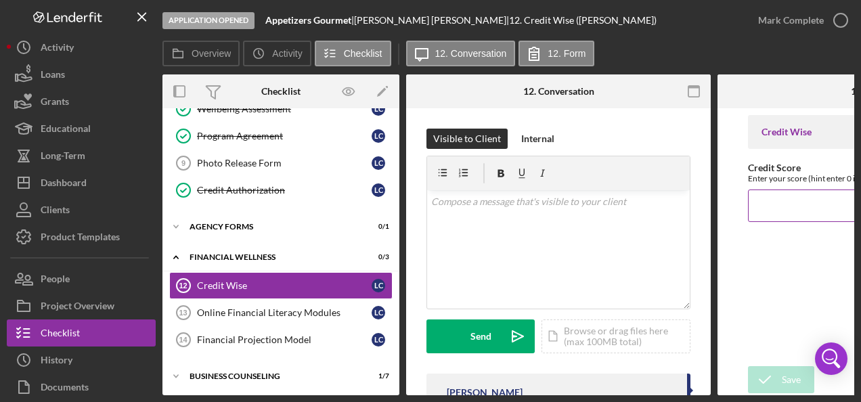
click at [773, 203] on input "Credit Score" at bounding box center [870, 206] width 244 height 32
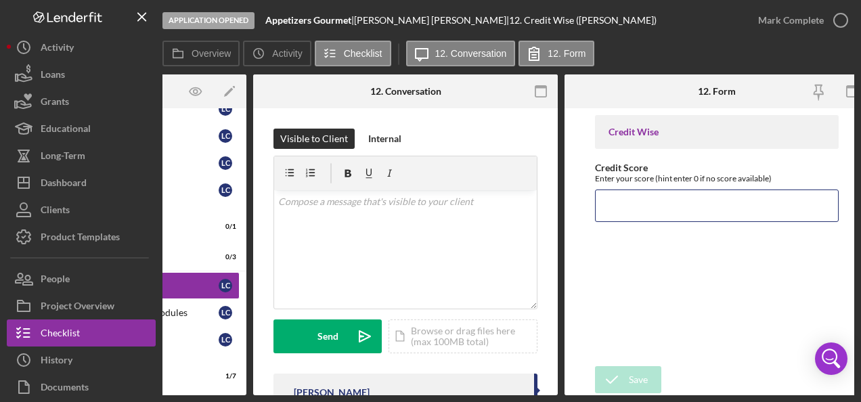
scroll to position [0, 143]
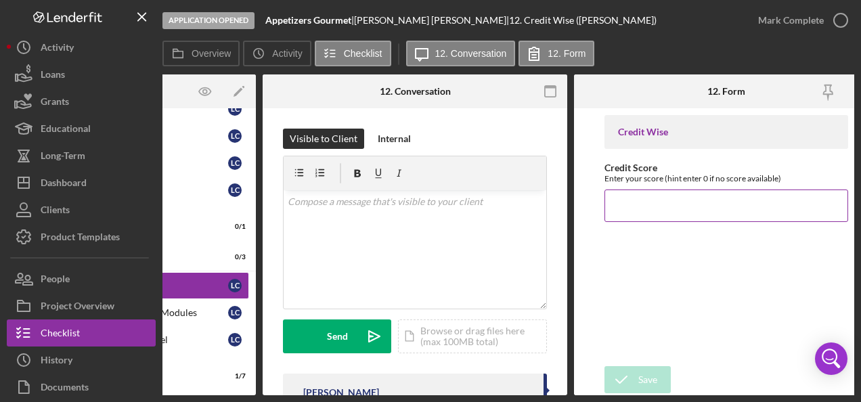
click at [632, 206] on input "Credit Score" at bounding box center [726, 206] width 244 height 32
type input "668"
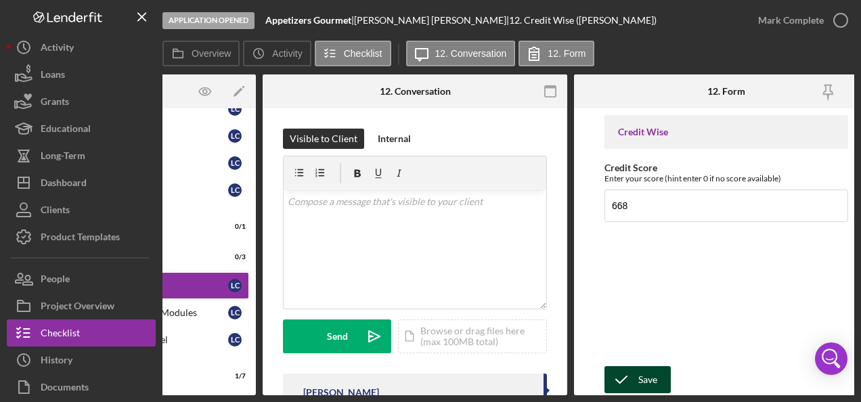
click at [634, 378] on icon "submit" at bounding box center [621, 380] width 34 height 34
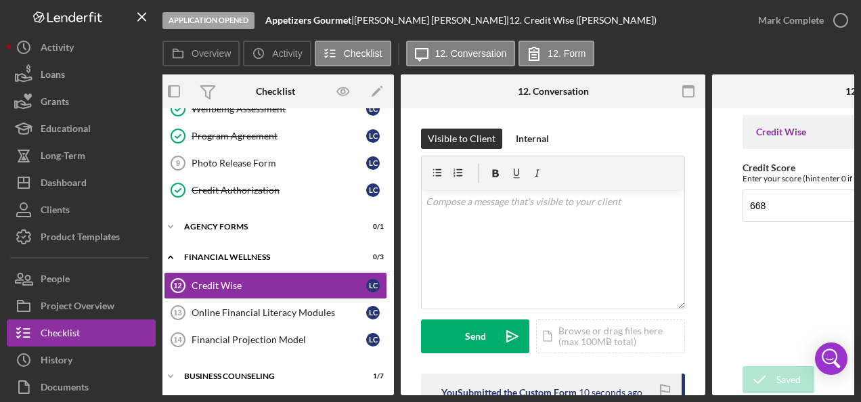
scroll to position [0, 0]
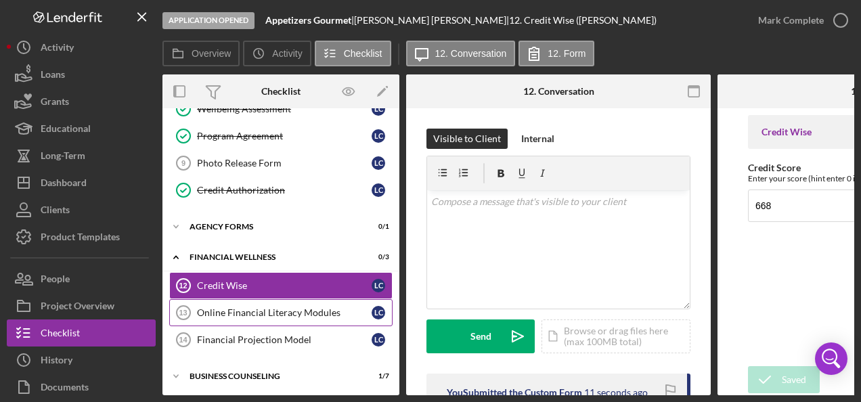
click at [231, 313] on link "Online Financial Literacy Modules 13 Online Financial Literacy Modules L C" at bounding box center [280, 312] width 223 height 27
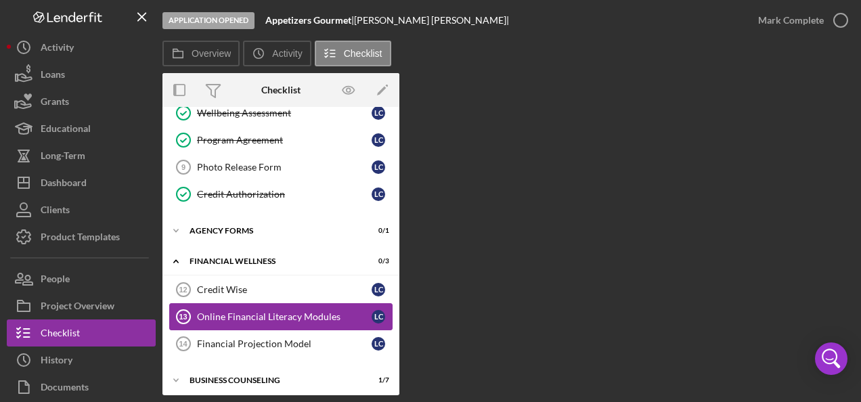
scroll to position [206, 0]
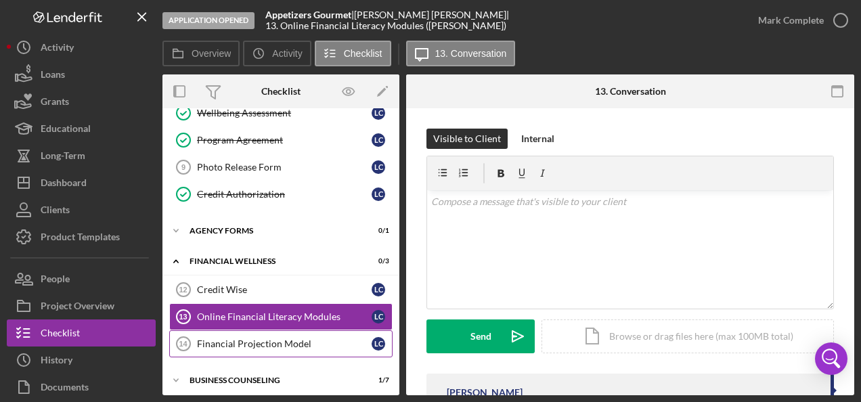
click at [264, 338] on div "Financial Projection Model" at bounding box center [284, 343] width 175 height 11
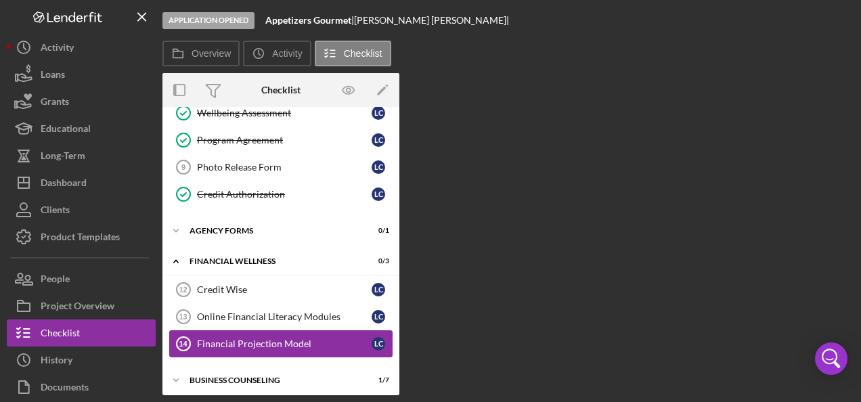
scroll to position [206, 0]
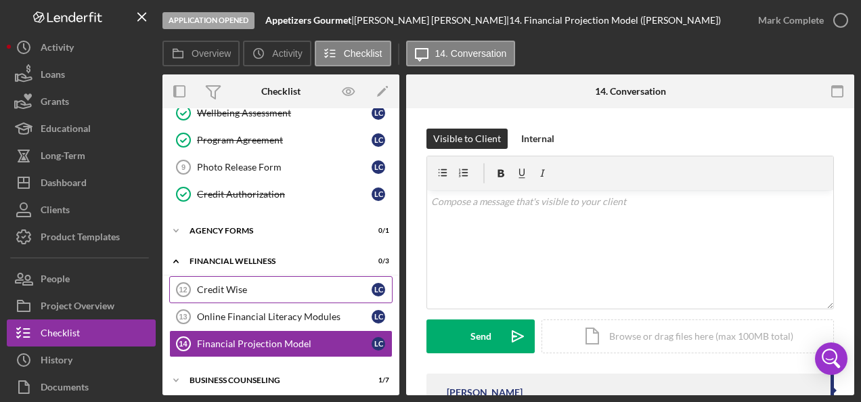
click at [240, 284] on div "Credit Wise" at bounding box center [284, 289] width 175 height 11
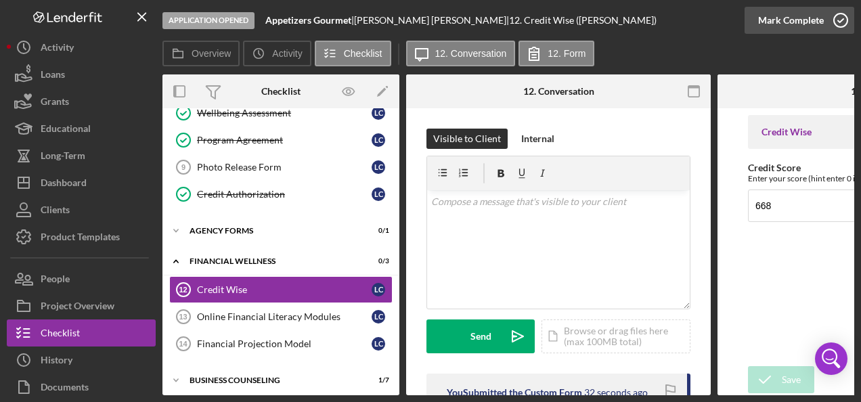
click at [819, 17] on div "Mark Complete" at bounding box center [791, 20] width 66 height 27
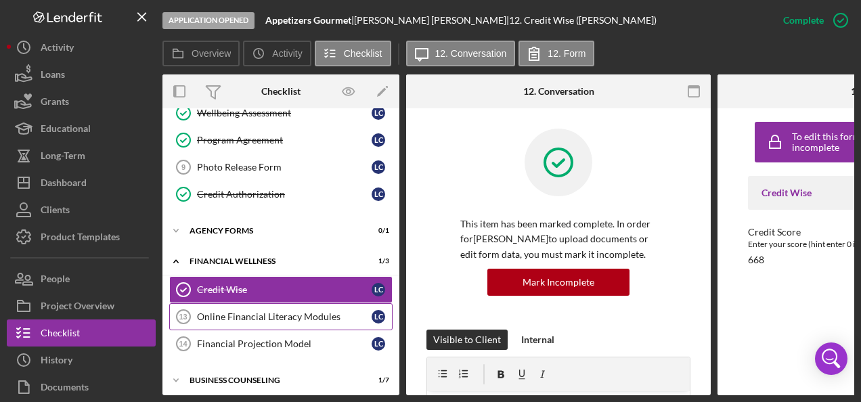
click at [250, 318] on link "Online Financial Literacy Modules 13 Online Financial Literacy Modules L C" at bounding box center [280, 316] width 223 height 27
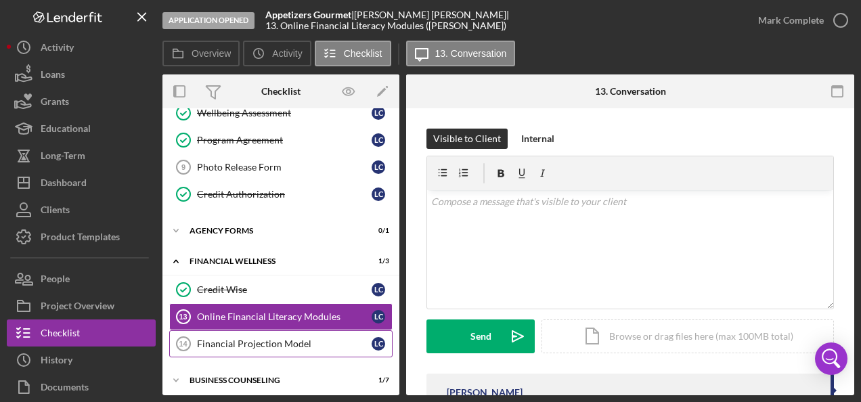
click at [266, 338] on div "Financial Projection Model" at bounding box center [284, 343] width 175 height 11
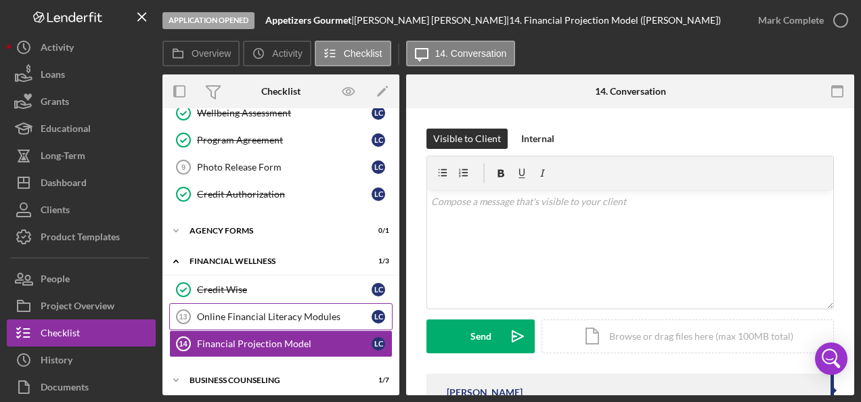
click at [227, 318] on link "Online Financial Literacy Modules 13 Online Financial Literacy Modules L C" at bounding box center [280, 316] width 223 height 27
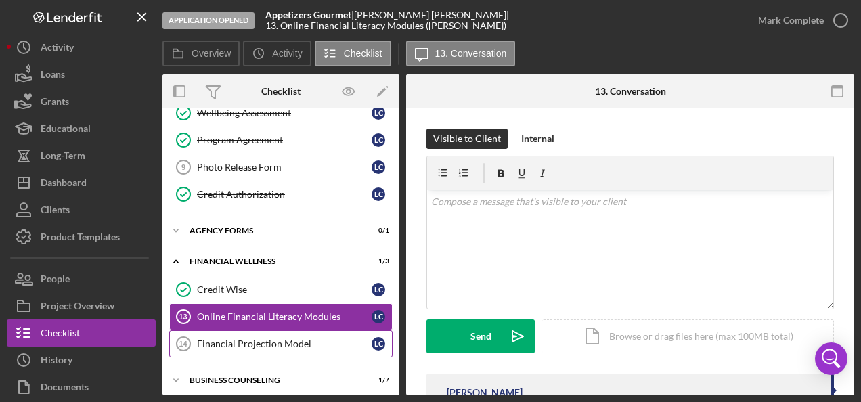
click at [237, 338] on div "Financial Projection Model" at bounding box center [284, 343] width 175 height 11
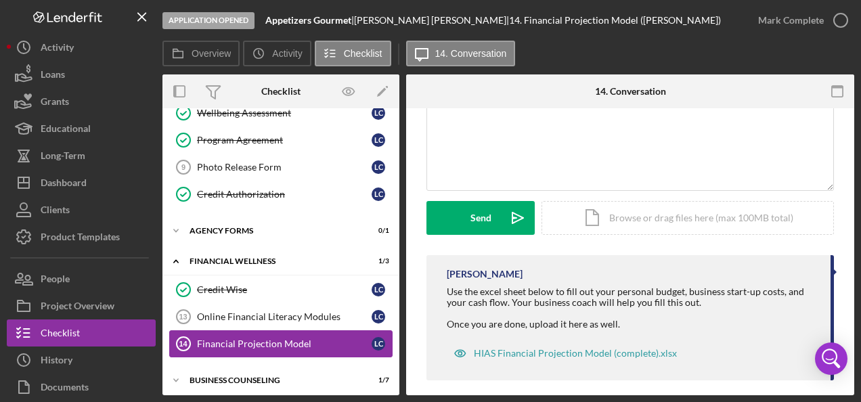
scroll to position [130, 0]
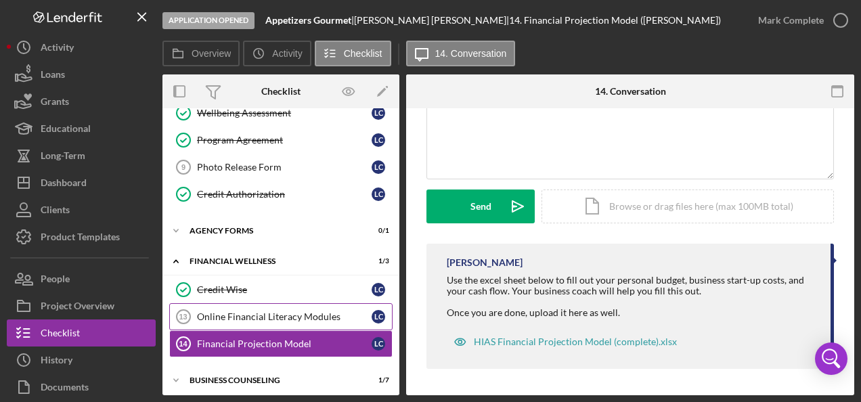
click at [288, 311] on div "Online Financial Literacy Modules" at bounding box center [284, 316] width 175 height 11
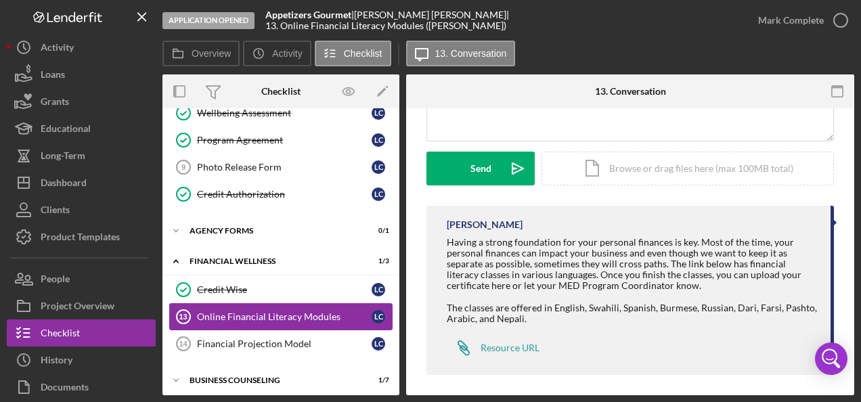
scroll to position [174, 0]
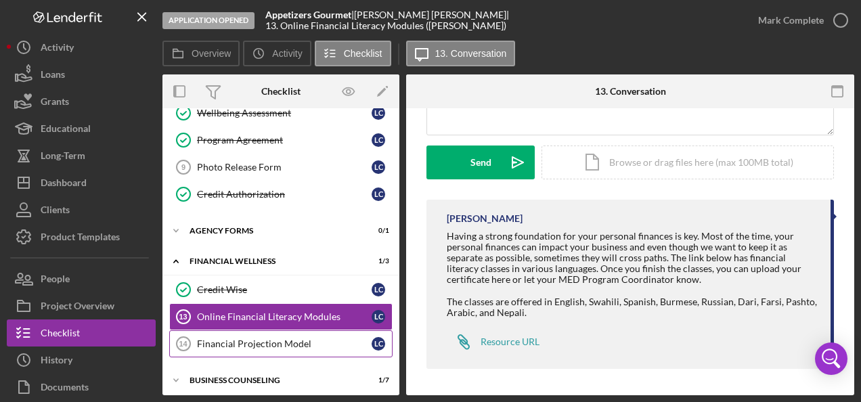
click at [271, 342] on div "Financial Projection Model" at bounding box center [284, 343] width 175 height 11
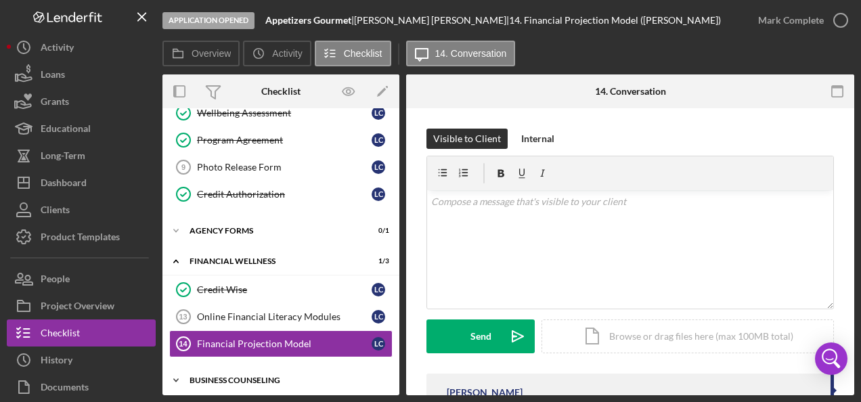
click at [267, 376] on div "Business Counseling" at bounding box center [286, 380] width 193 height 8
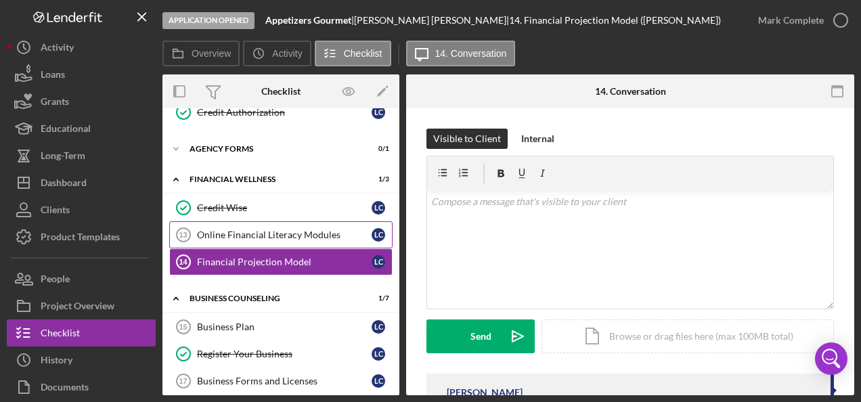
scroll to position [286, 0]
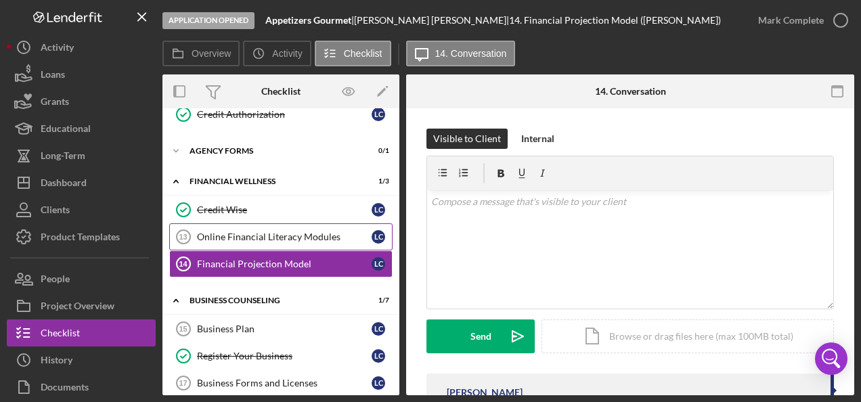
click at [275, 233] on div "Online Financial Literacy Modules" at bounding box center [284, 236] width 175 height 11
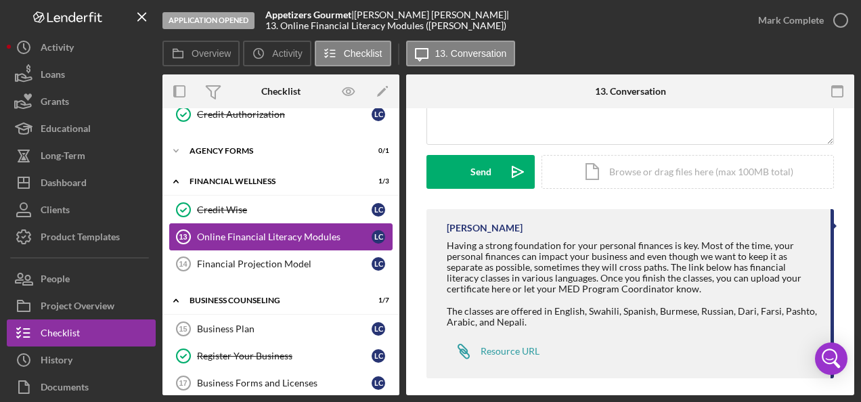
scroll to position [169, 0]
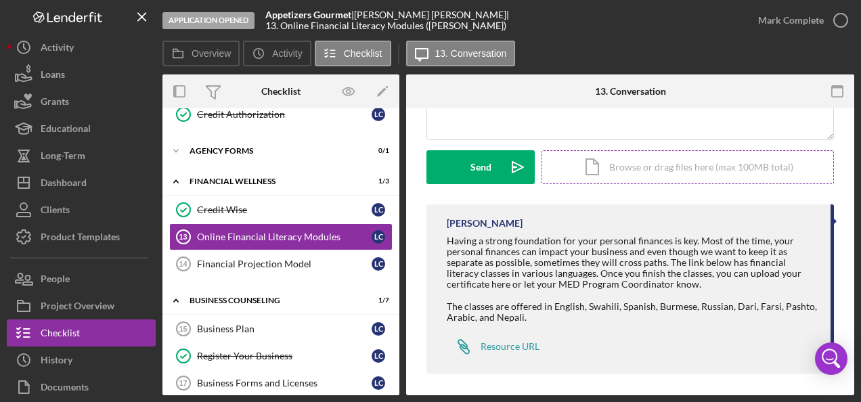
click at [615, 169] on div "Icon/Document Browse or drag files here (max 100MB total) Tap to choose files o…" at bounding box center [687, 167] width 292 height 34
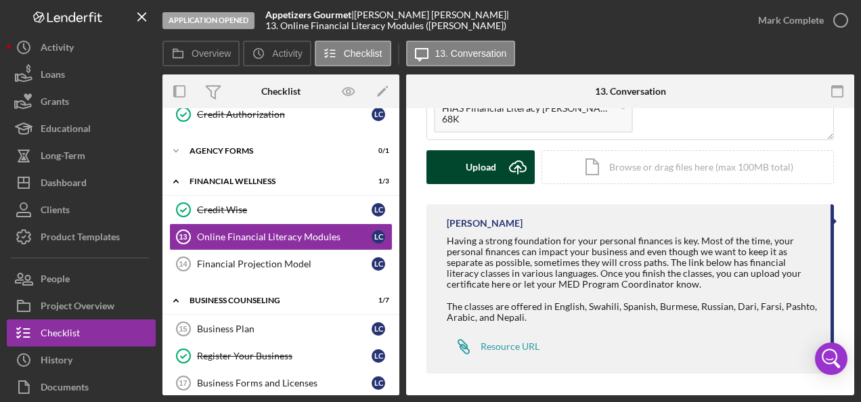
click at [479, 167] on div "Upload" at bounding box center [481, 167] width 30 height 34
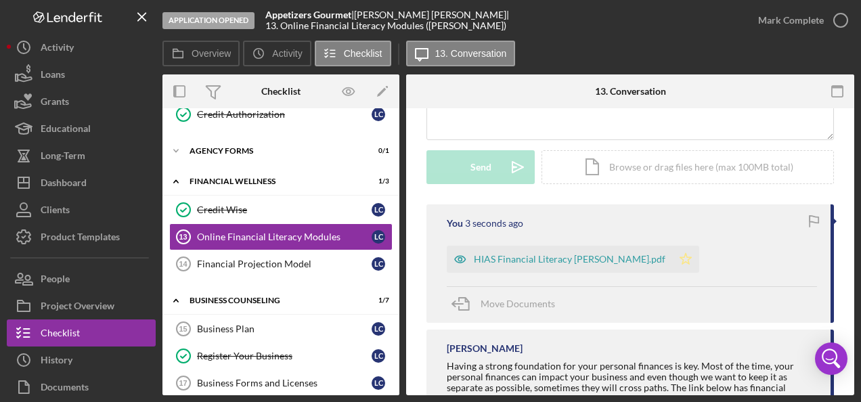
click at [680, 257] on polygon "button" at bounding box center [686, 258] width 12 height 11
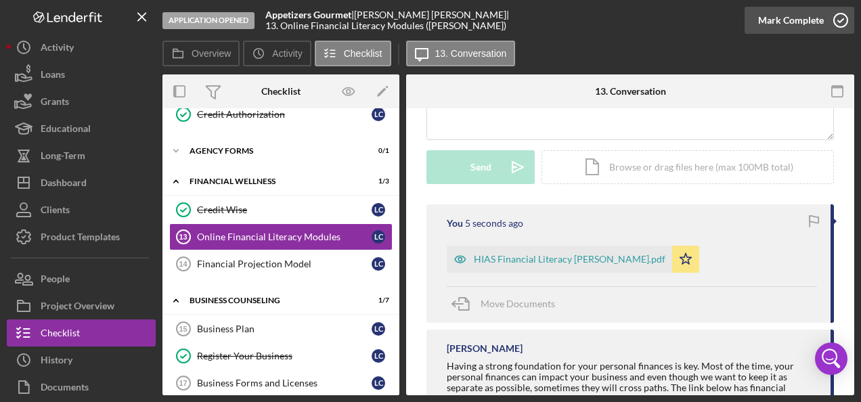
click at [834, 24] on icon "button" at bounding box center [841, 20] width 34 height 34
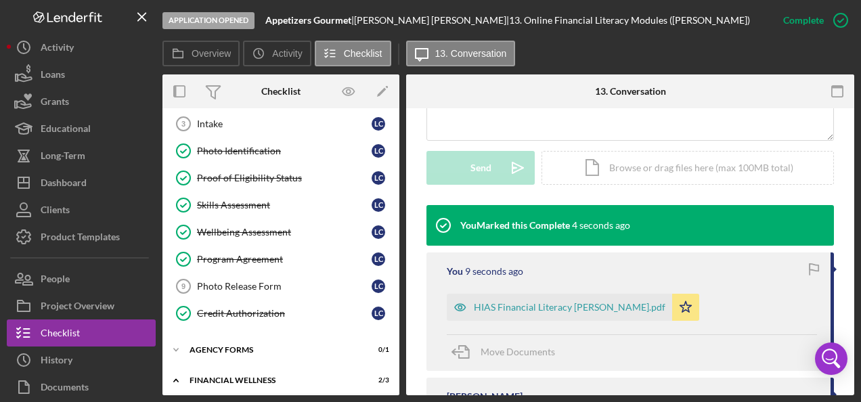
scroll to position [70, 0]
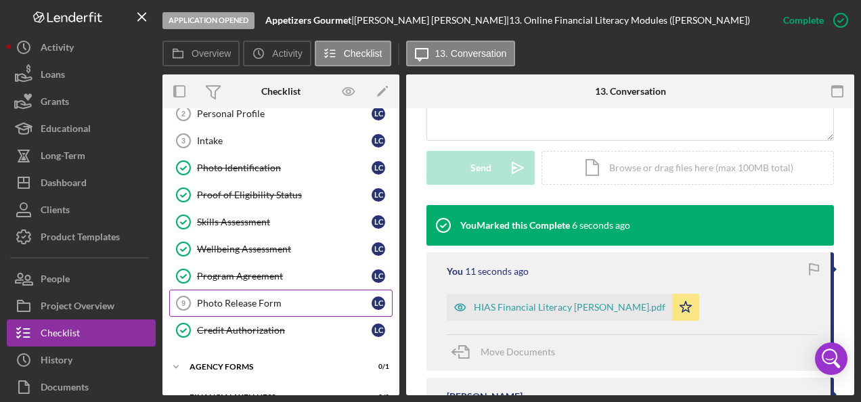
click at [218, 298] on div "Photo Release Form" at bounding box center [284, 303] width 175 height 11
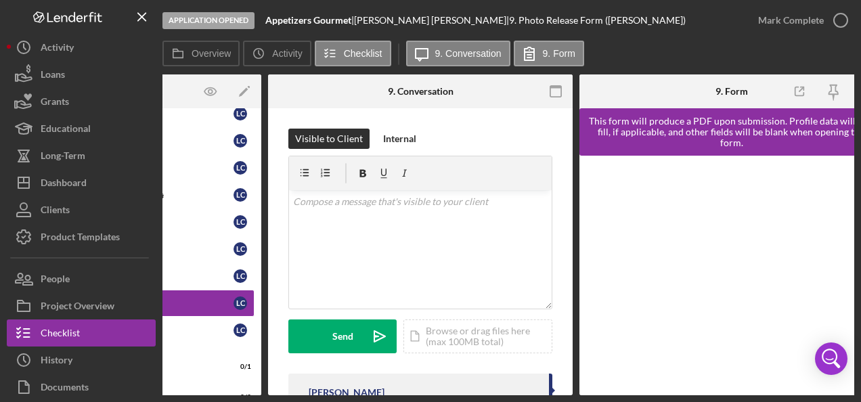
scroll to position [0, 168]
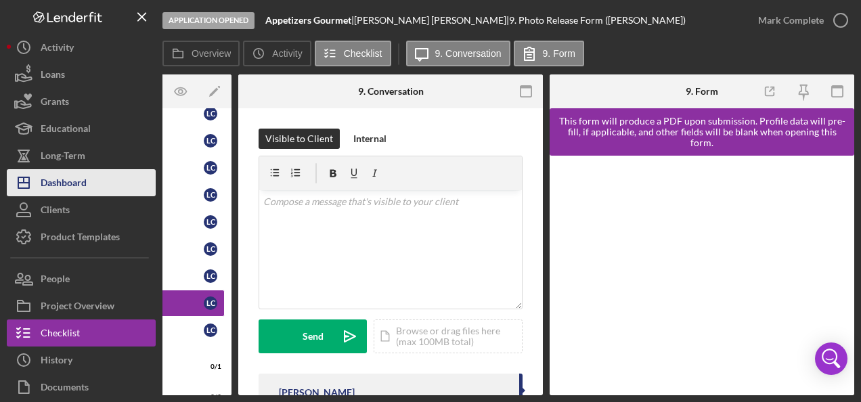
click at [74, 175] on div "Dashboard" at bounding box center [64, 184] width 46 height 30
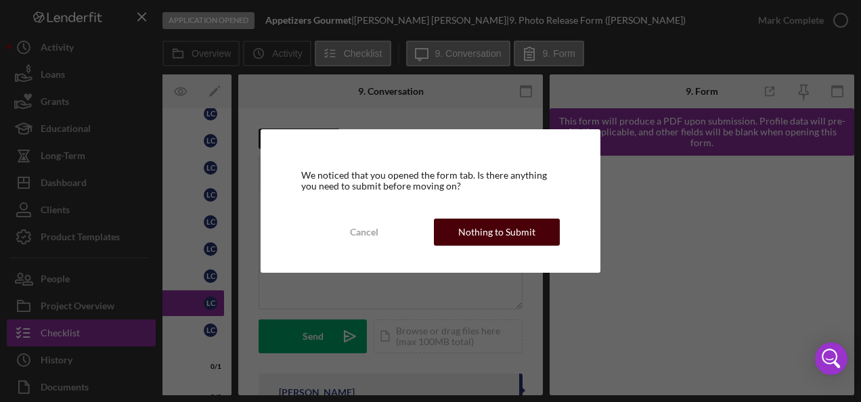
click at [482, 232] on div "Nothing to Submit" at bounding box center [496, 232] width 77 height 27
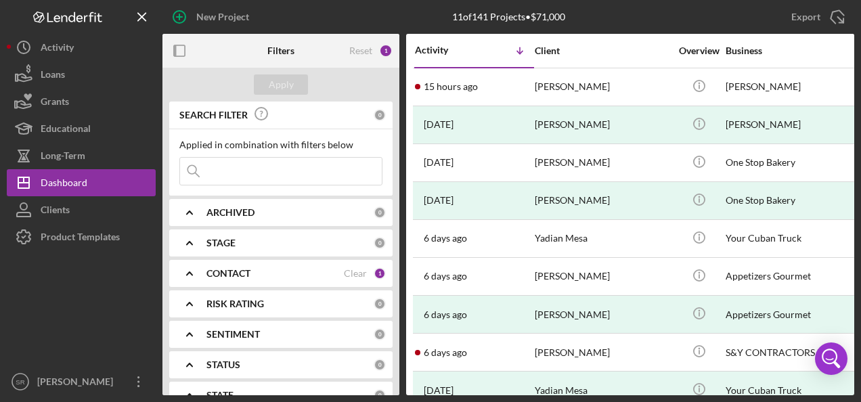
click at [261, 269] on div "CONTACT" at bounding box center [274, 273] width 137 height 11
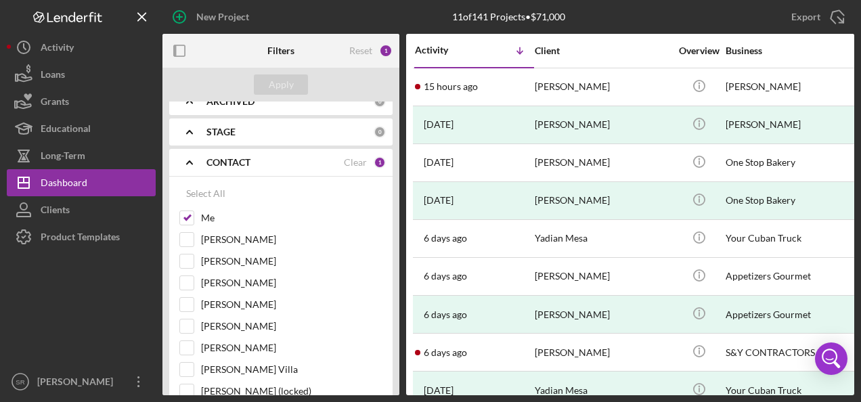
scroll to position [120, 0]
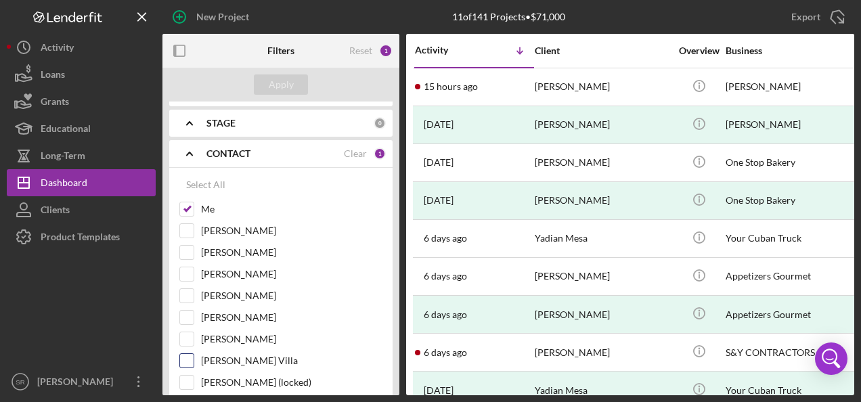
click at [271, 359] on label "[PERSON_NAME] Villa" at bounding box center [291, 361] width 181 height 14
click at [194, 359] on input "[PERSON_NAME] Villa" at bounding box center [187, 361] width 14 height 14
checkbox input "true"
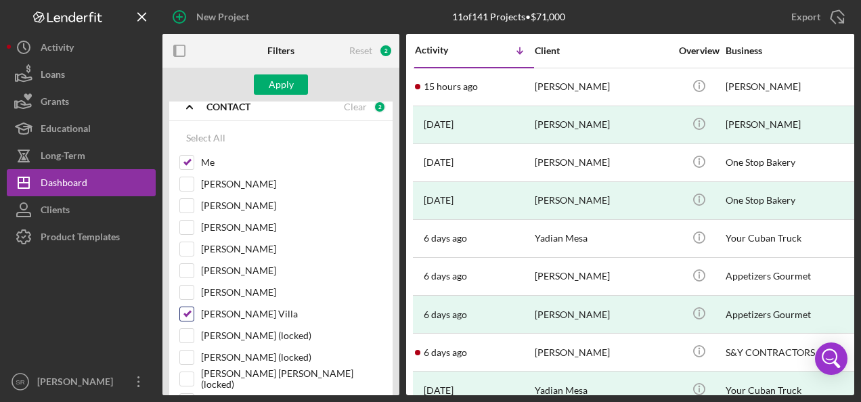
scroll to position [171, 0]
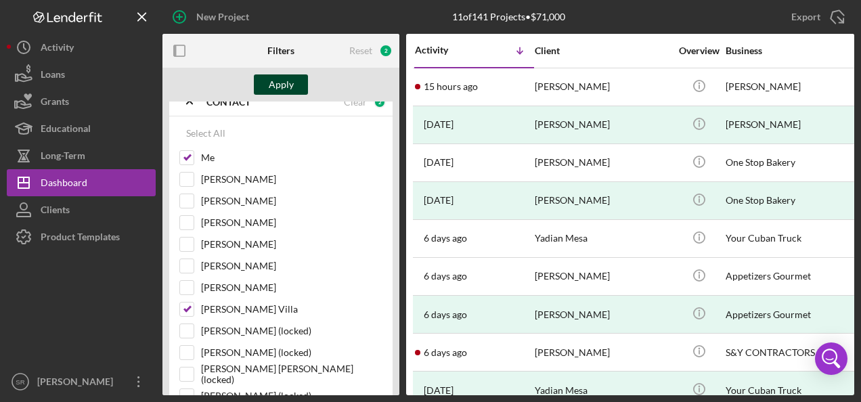
click at [290, 85] on div "Apply" at bounding box center [281, 84] width 25 height 20
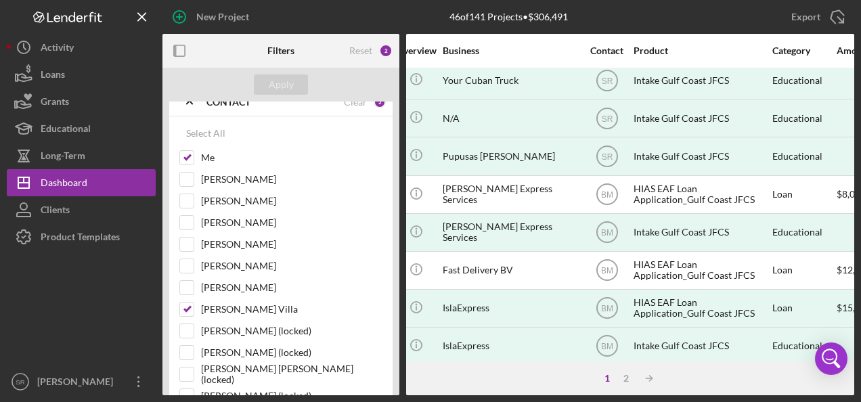
scroll to position [310, 288]
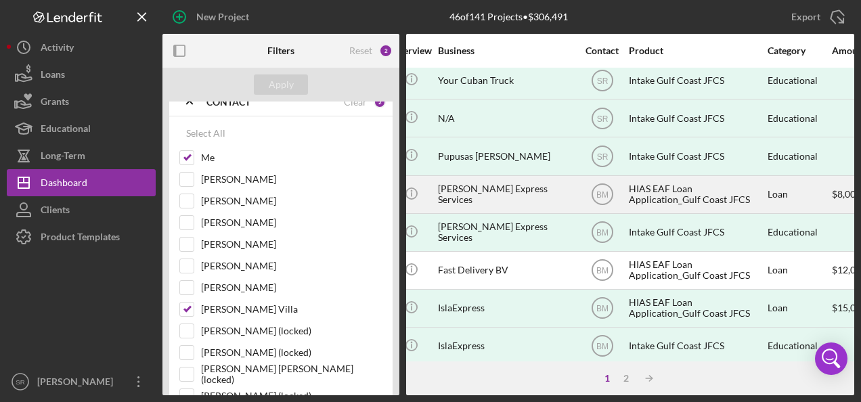
click at [624, 191] on div "BM" at bounding box center [602, 194] width 51 height 34
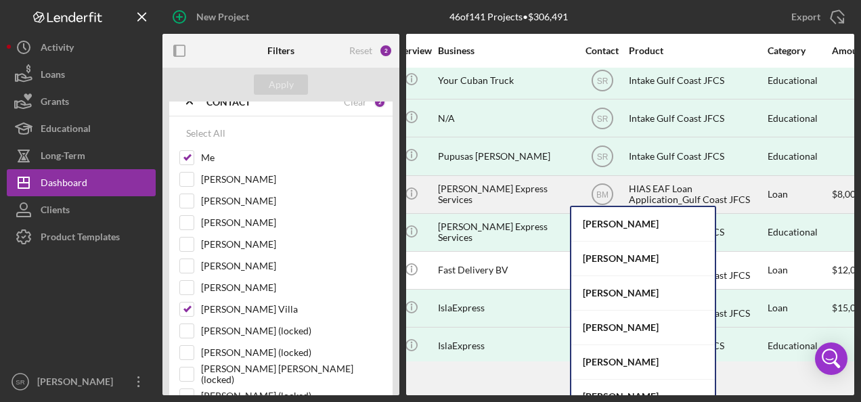
click at [491, 188] on div "[PERSON_NAME] Express Services" at bounding box center [505, 195] width 135 height 36
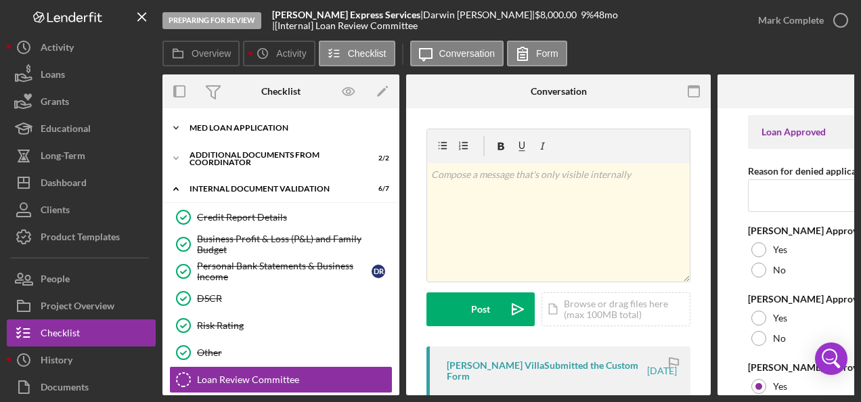
click at [258, 131] on div "MED Loan Application" at bounding box center [286, 128] width 193 height 8
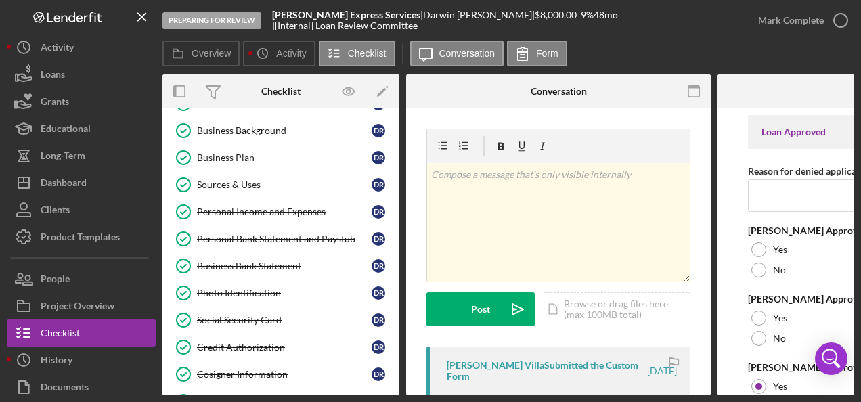
scroll to position [107, 0]
click at [293, 261] on div "Business Bank Statement" at bounding box center [284, 266] width 175 height 11
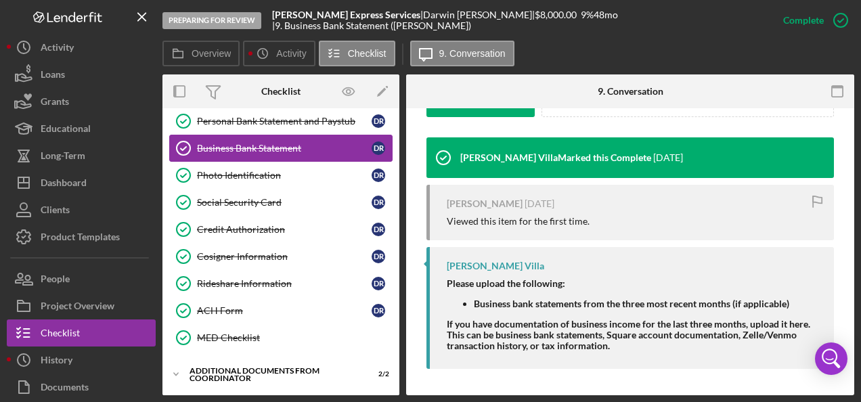
scroll to position [225, 0]
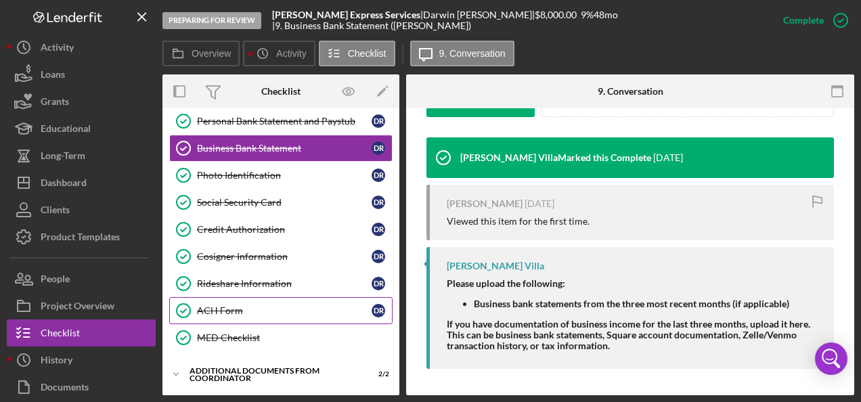
click at [283, 305] on div "ACH Form" at bounding box center [284, 310] width 175 height 11
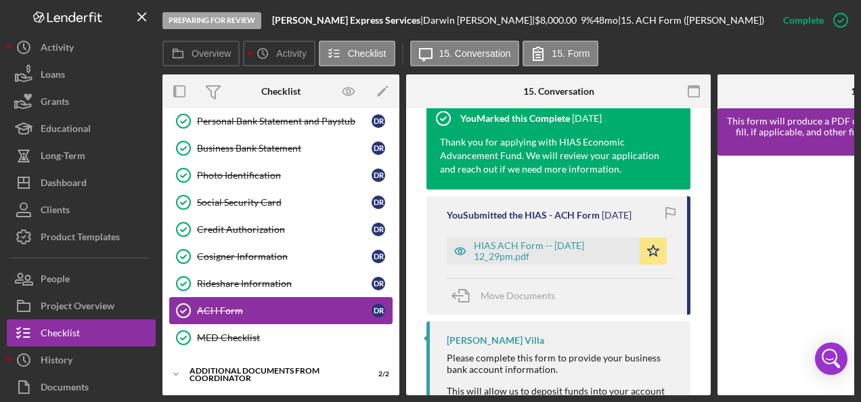
scroll to position [468, 0]
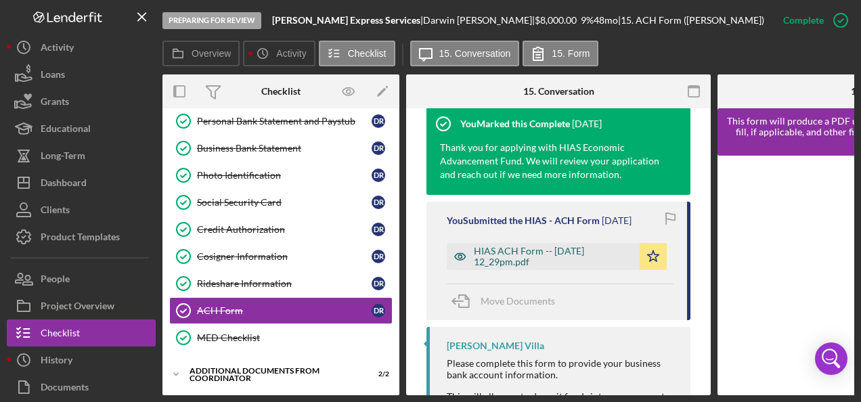
click at [559, 259] on div "HIAS ACH Form -- [DATE] 12_29pm.pdf" at bounding box center [553, 257] width 159 height 22
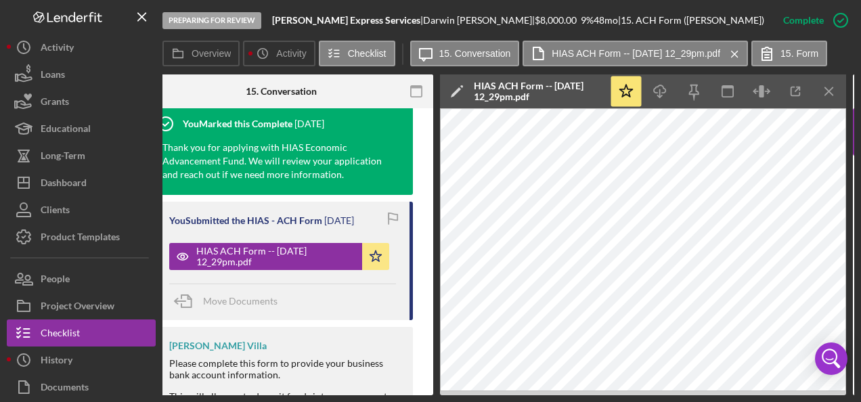
scroll to position [0, 309]
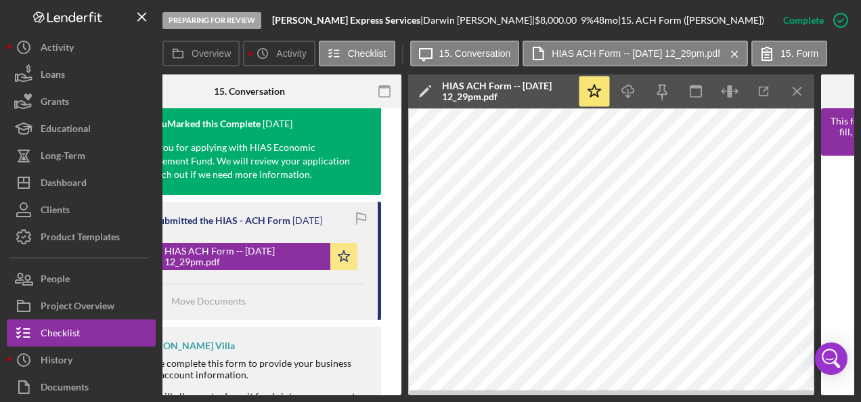
drag, startPoint x: 356, startPoint y: 392, endPoint x: 183, endPoint y: 397, distance: 173.3
click at [183, 397] on div "Preparing for Review [PERSON_NAME] Express Services | [PERSON_NAME] | $8,000.00…" at bounding box center [430, 201] width 861 height 402
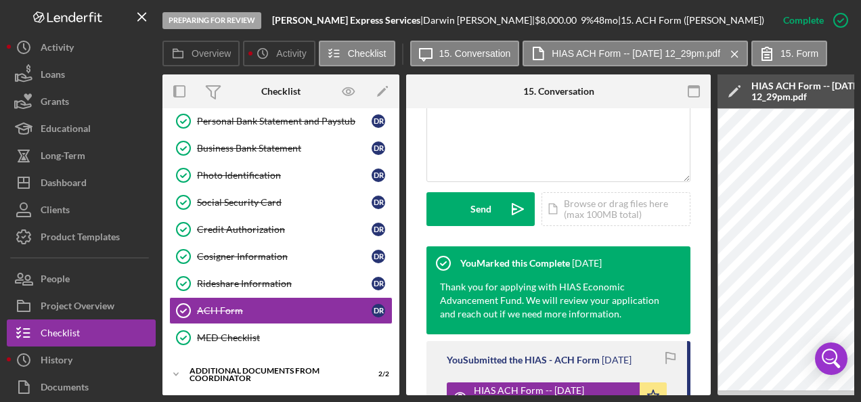
scroll to position [288, 0]
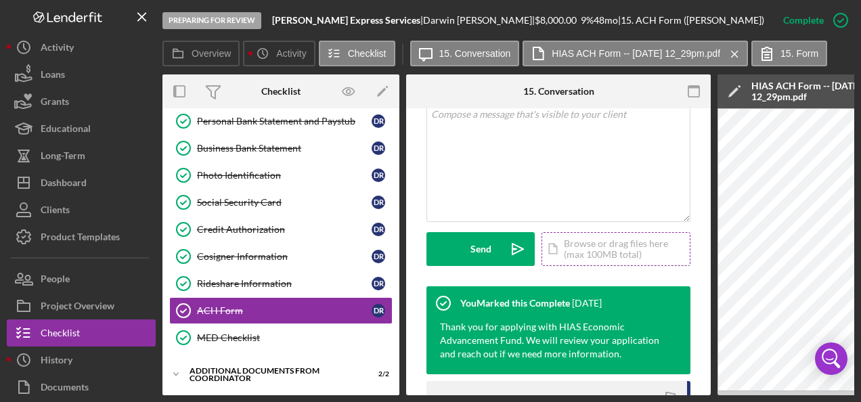
click at [581, 245] on div "Icon/Document Browse or drag files here (max 100MB total) Tap to choose files o…" at bounding box center [615, 249] width 149 height 34
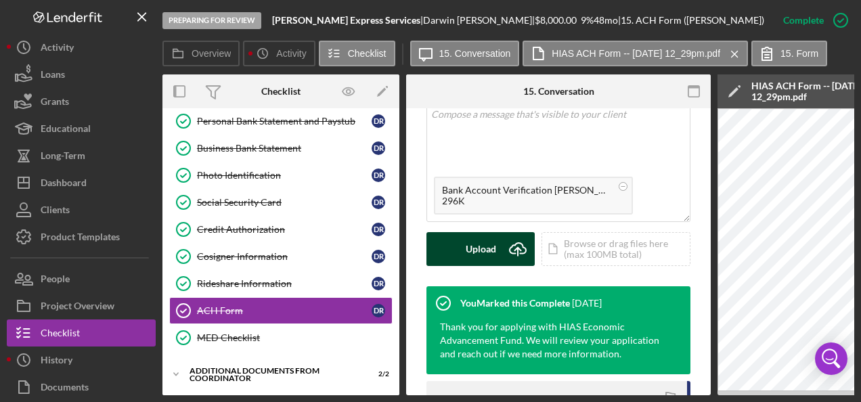
click at [479, 245] on div "Upload" at bounding box center [481, 249] width 30 height 34
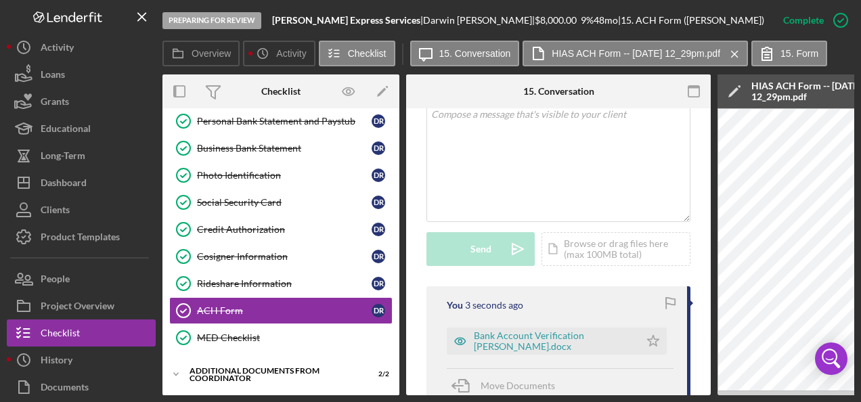
click at [671, 296] on icon "button" at bounding box center [670, 303] width 30 height 30
click at [648, 344] on icon "Icon/Star" at bounding box center [653, 341] width 27 height 27
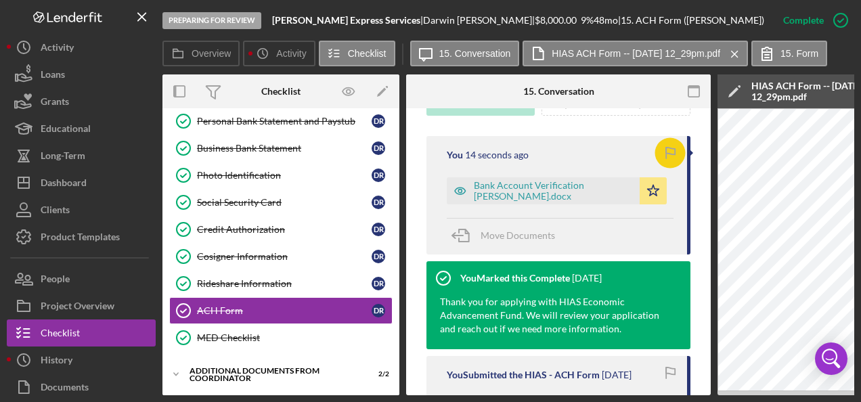
scroll to position [432, 0]
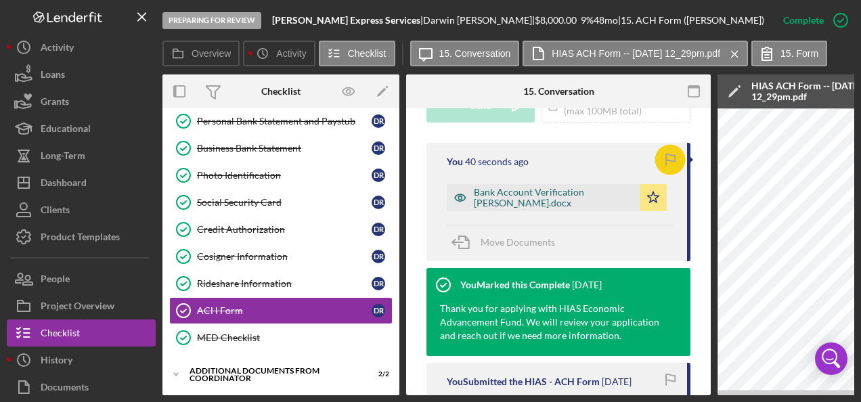
click at [541, 190] on div "Bank Account Verification [PERSON_NAME].docx" at bounding box center [553, 198] width 159 height 22
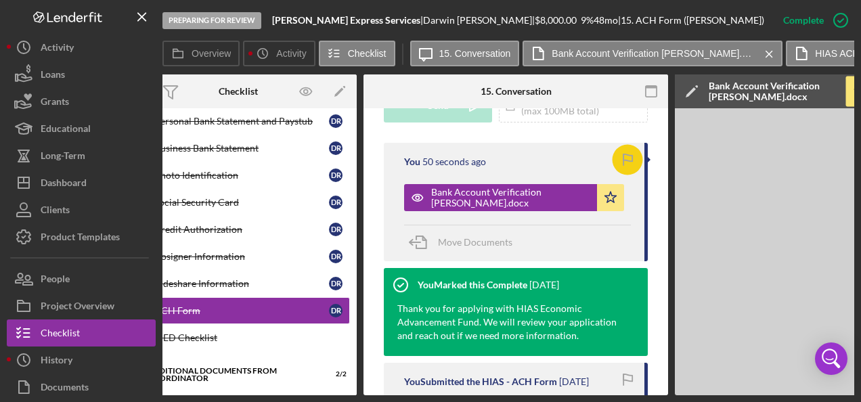
scroll to position [0, 0]
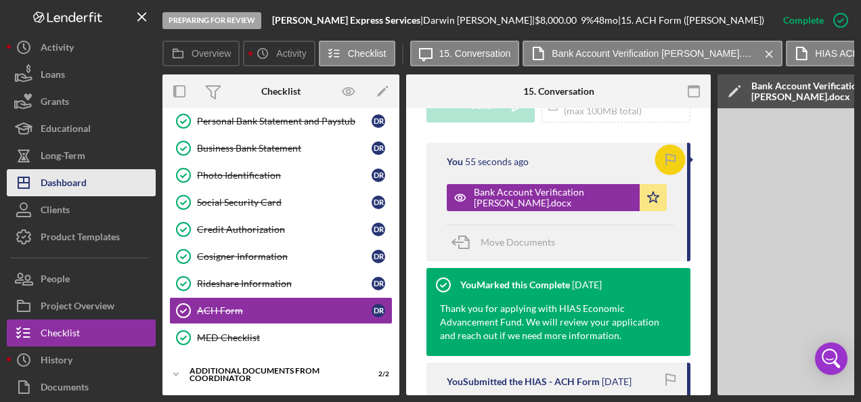
click at [65, 183] on div "Dashboard" at bounding box center [64, 184] width 46 height 30
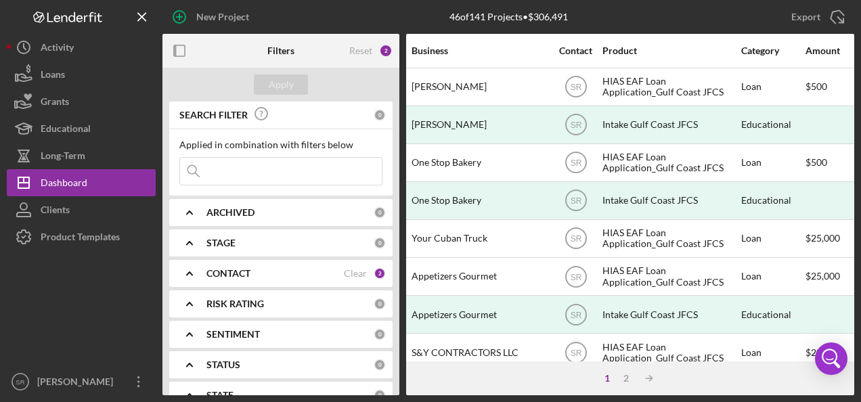
scroll to position [0, 324]
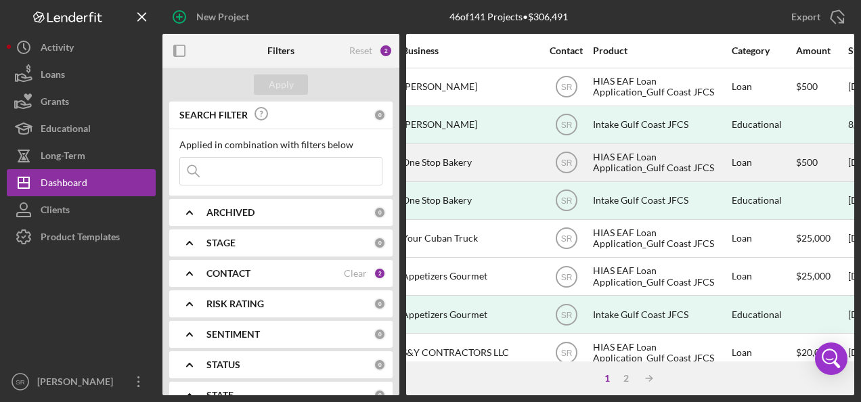
click at [495, 171] on div "One Stop Bakery" at bounding box center [469, 163] width 135 height 36
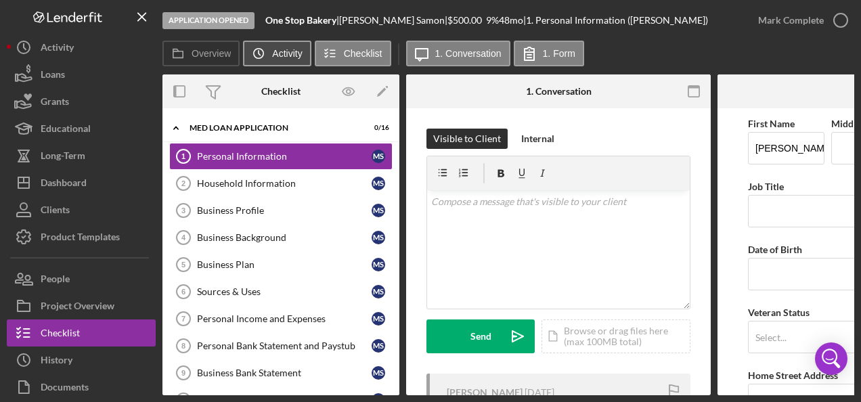
click at [288, 58] on button "Icon/History Activity" at bounding box center [277, 54] width 68 height 26
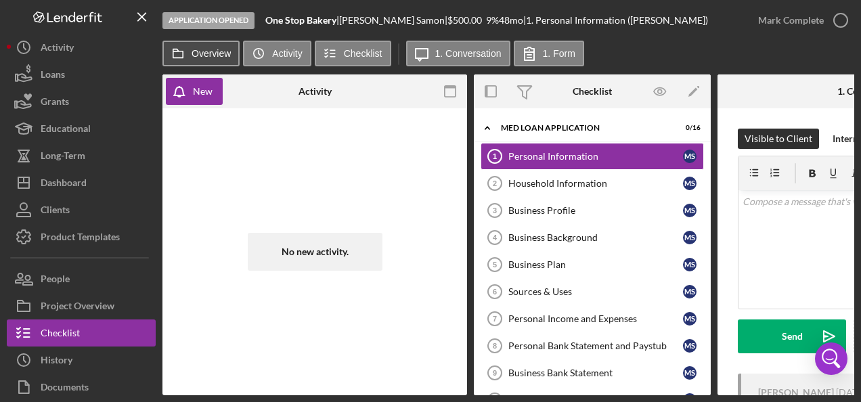
click at [211, 56] on label "Overview" at bounding box center [211, 53] width 39 height 11
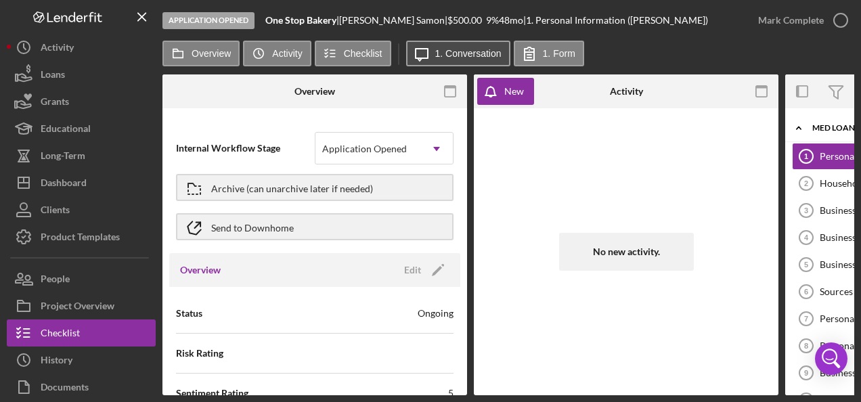
click at [461, 53] on label "1. Conversation" at bounding box center [468, 53] width 66 height 11
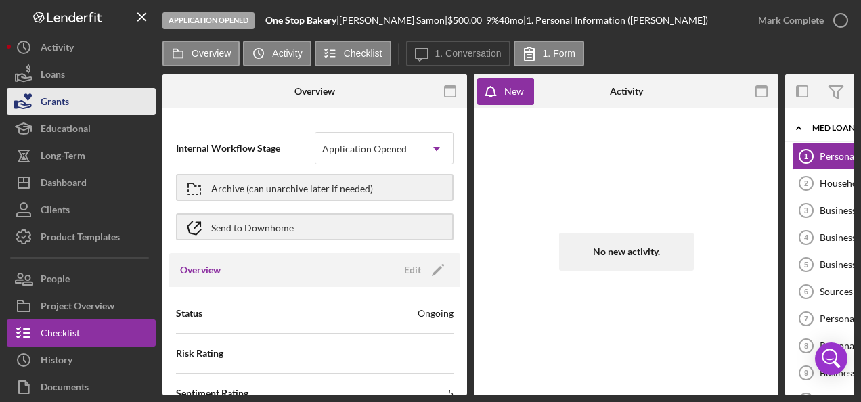
click at [60, 89] on div "Grants" at bounding box center [55, 103] width 28 height 30
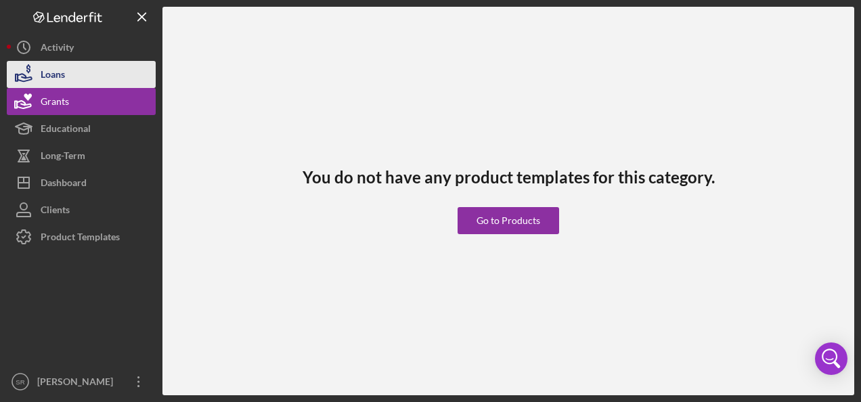
click at [58, 80] on div "Loans" at bounding box center [53, 76] width 24 height 30
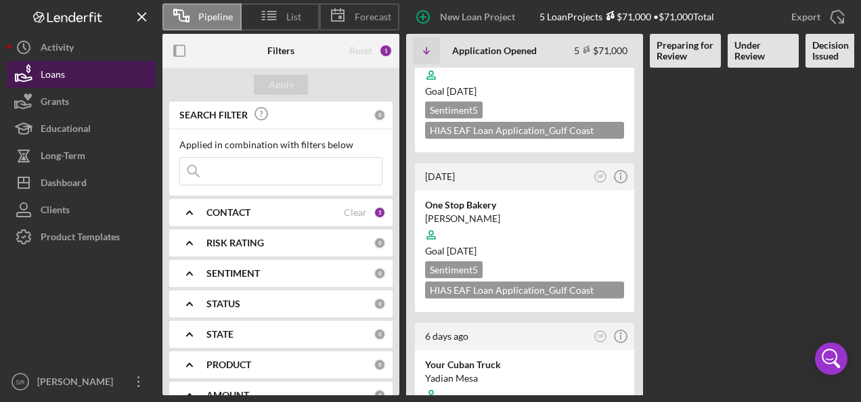
scroll to position [66, 0]
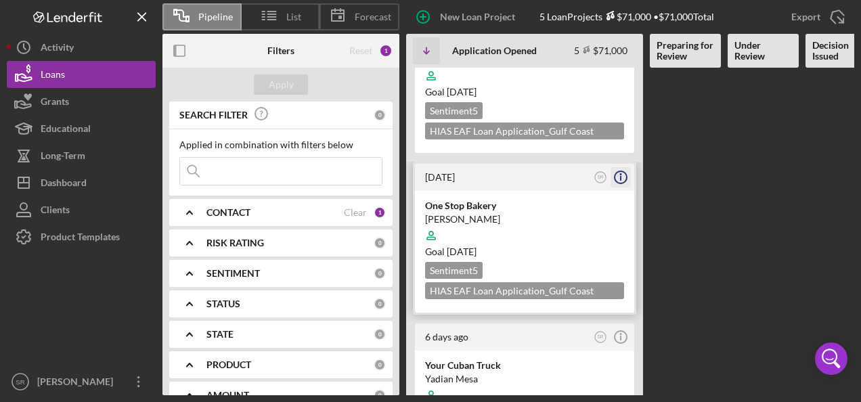
click at [621, 178] on line "button" at bounding box center [621, 178] width 0 height 5
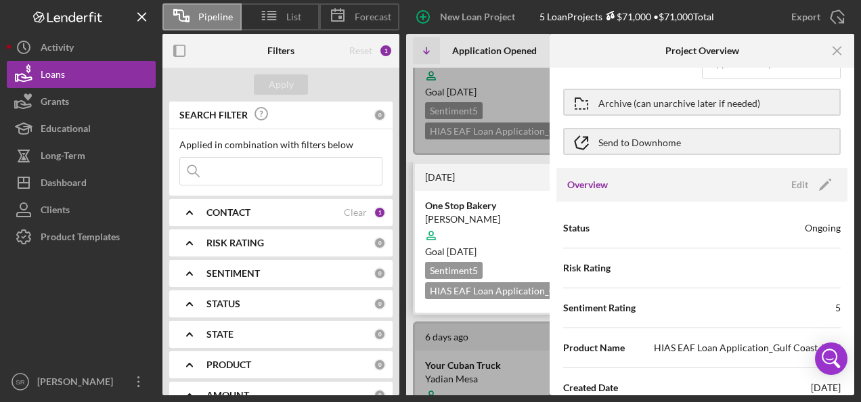
scroll to position [37, 0]
click at [828, 227] on div "Ongoing" at bounding box center [823, 230] width 36 height 14
click at [824, 181] on icon "Icon/Edit" at bounding box center [825, 186] width 34 height 34
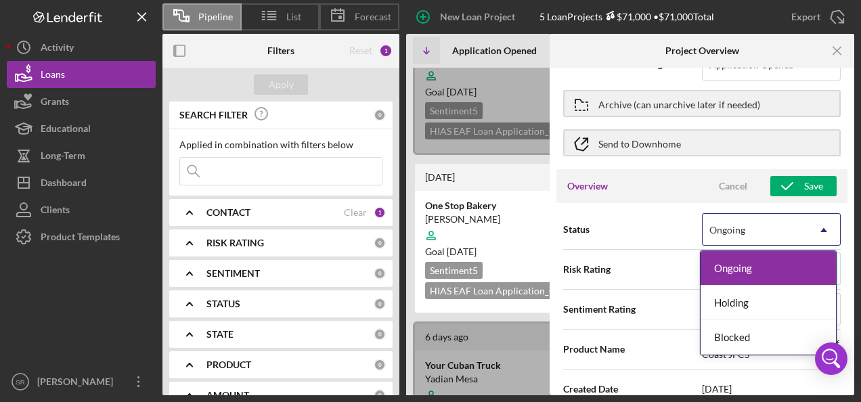
click at [774, 268] on div "Ongoing" at bounding box center [767, 268] width 135 height 35
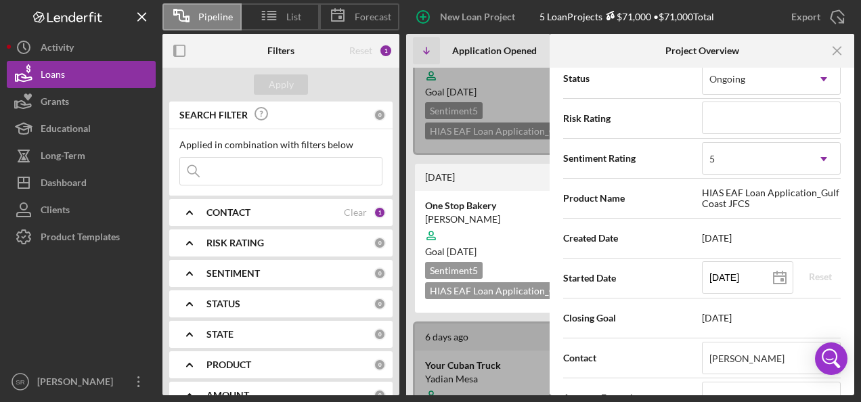
scroll to position [188, 0]
click at [719, 316] on span "[DATE]" at bounding box center [771, 317] width 139 height 11
click at [779, 275] on icon at bounding box center [780, 278] width 34 height 34
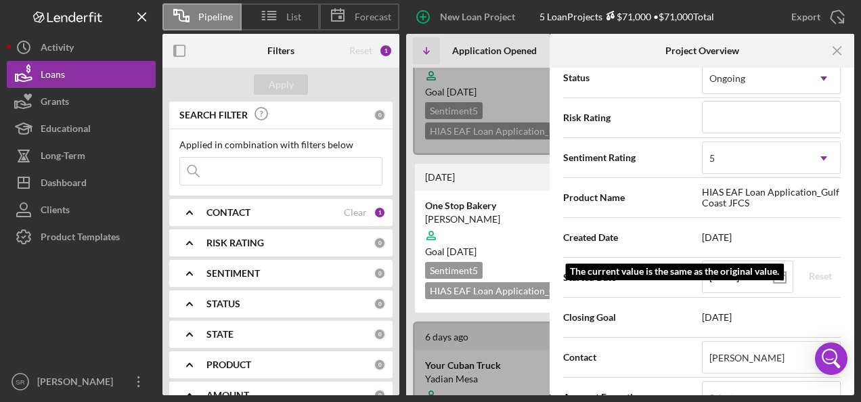
click at [732, 317] on span "[DATE]" at bounding box center [771, 317] width 139 height 11
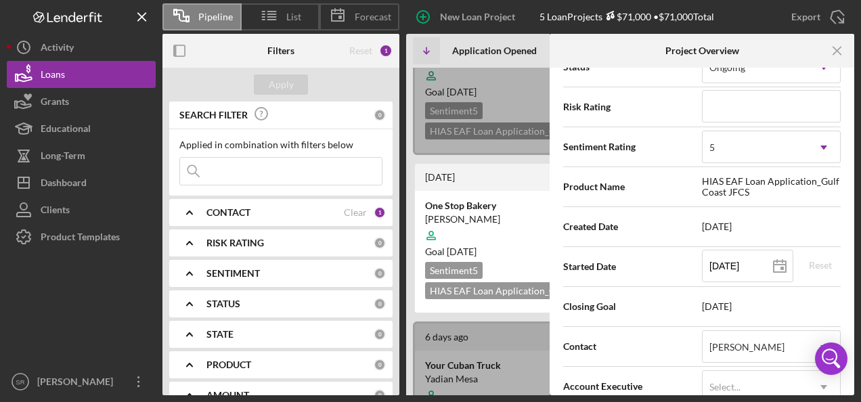
scroll to position [197, 0]
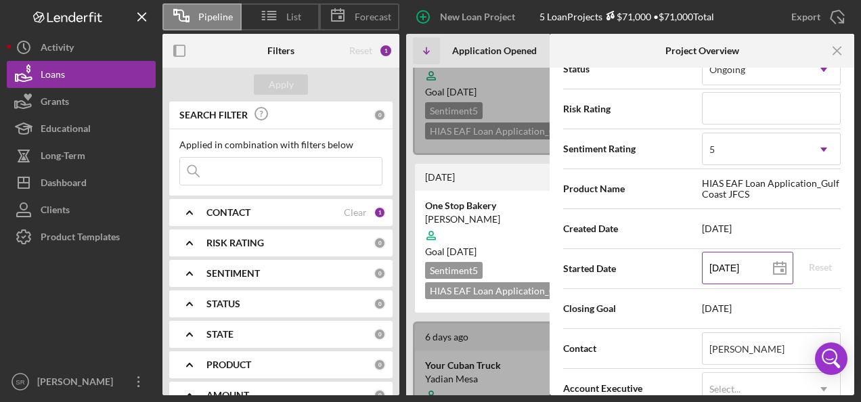
click at [774, 263] on icon at bounding box center [780, 269] width 34 height 34
type input "[DATE]"
click at [821, 267] on div "Reset" at bounding box center [820, 267] width 23 height 20
type input "[DATE]"
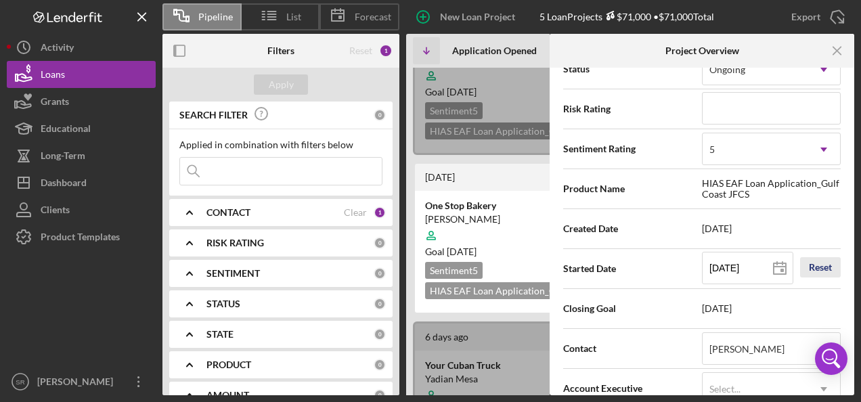
type input "[DATE]"
click at [777, 267] on icon at bounding box center [780, 269] width 34 height 34
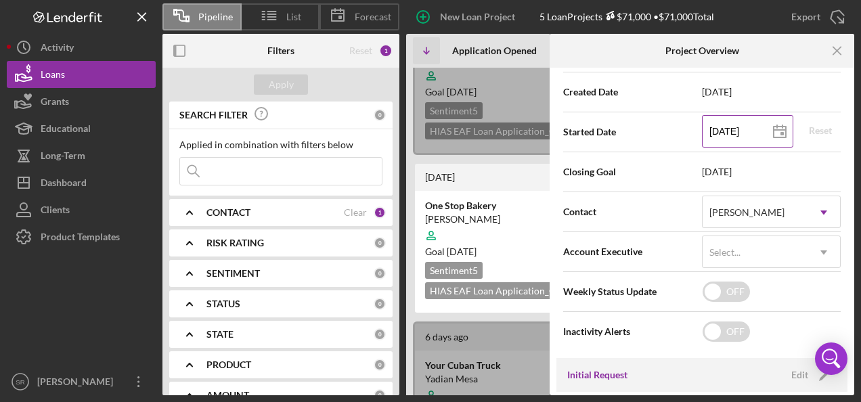
scroll to position [334, 0]
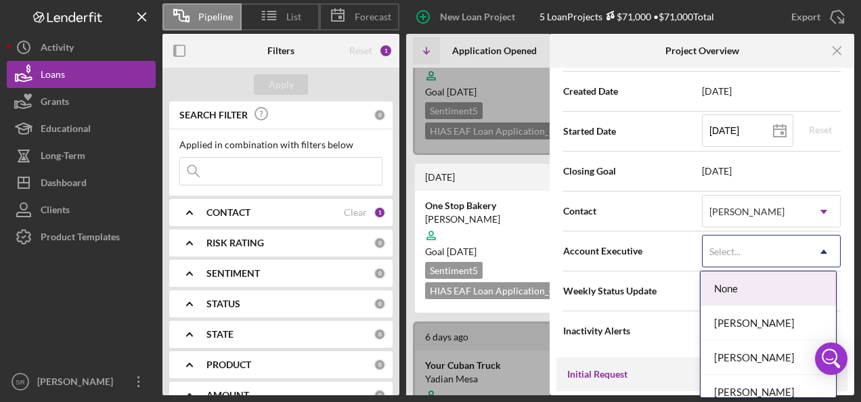
click at [747, 390] on div "[PERSON_NAME]" at bounding box center [767, 392] width 135 height 35
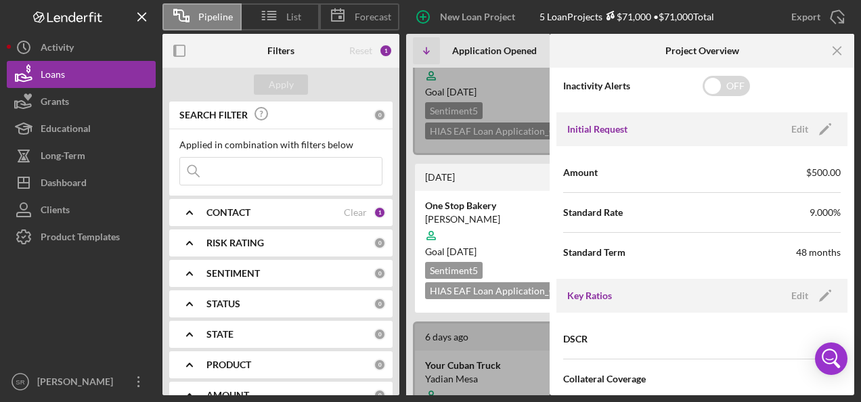
scroll to position [583, 0]
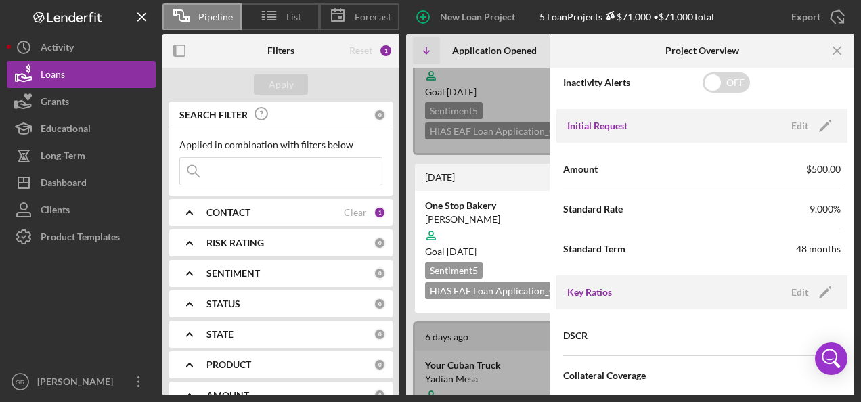
click at [796, 250] on div "48 months" at bounding box center [818, 249] width 45 height 14
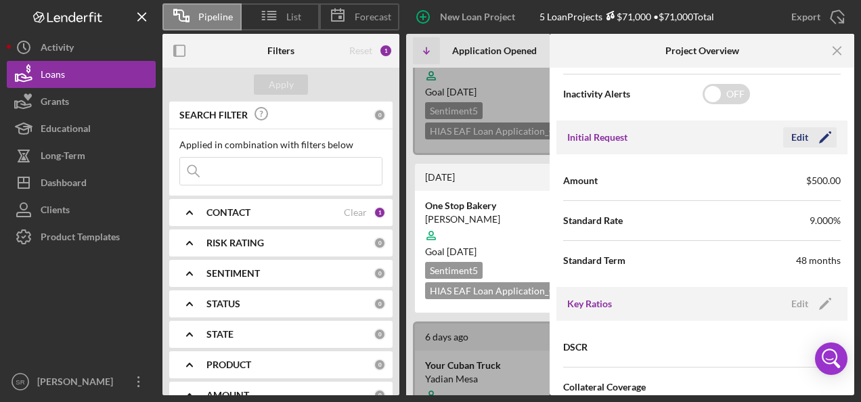
click at [828, 137] on icon "Icon/Edit" at bounding box center [825, 137] width 34 height 34
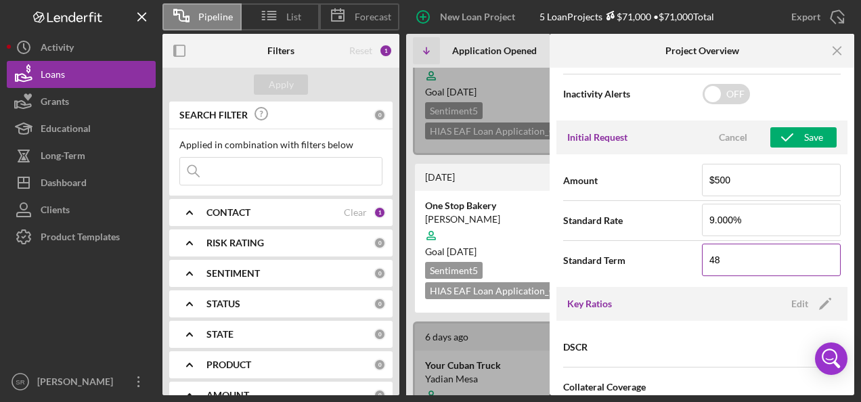
click at [753, 257] on input "48" at bounding box center [771, 260] width 139 height 32
type input "4"
type input "12"
click at [808, 135] on div "Save" at bounding box center [813, 137] width 19 height 20
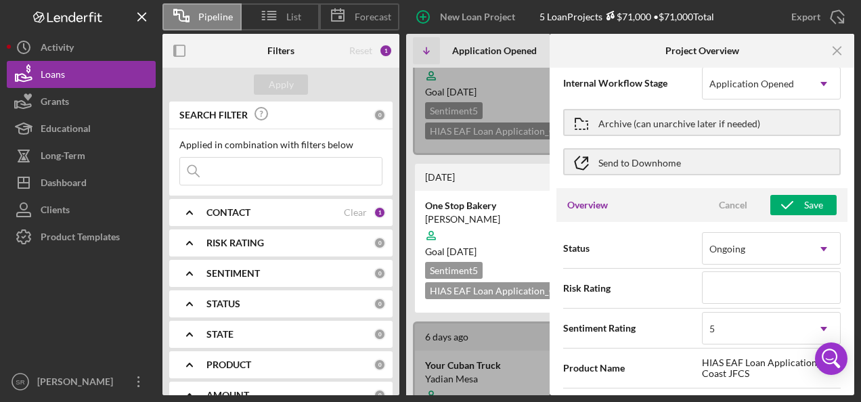
scroll to position [16, 0]
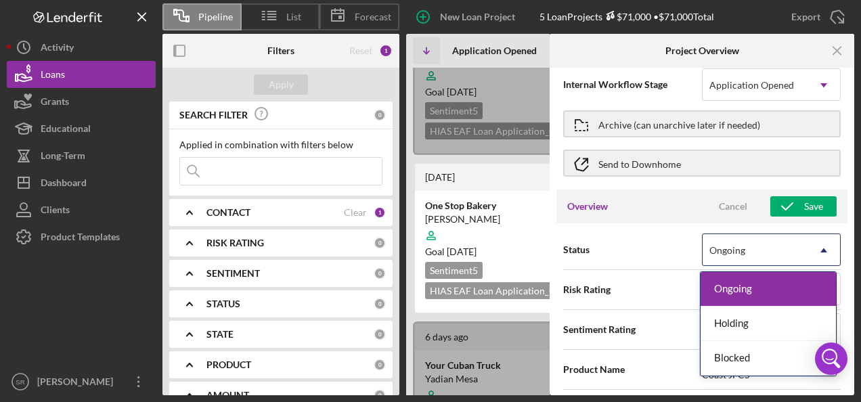
click at [761, 325] on div "Holding" at bounding box center [767, 324] width 135 height 35
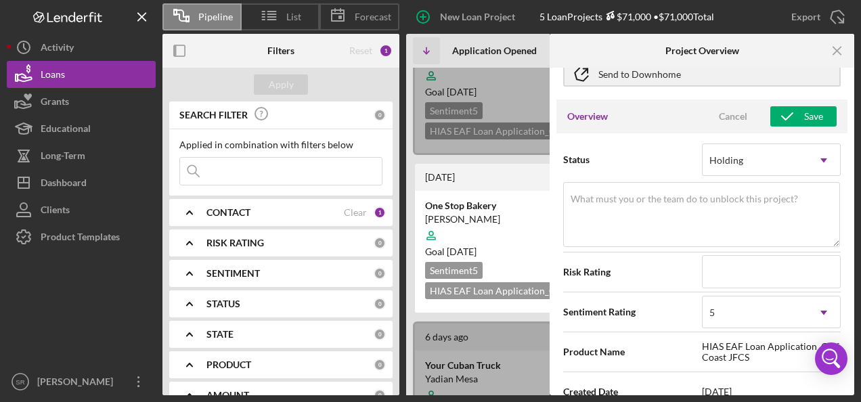
scroll to position [106, 0]
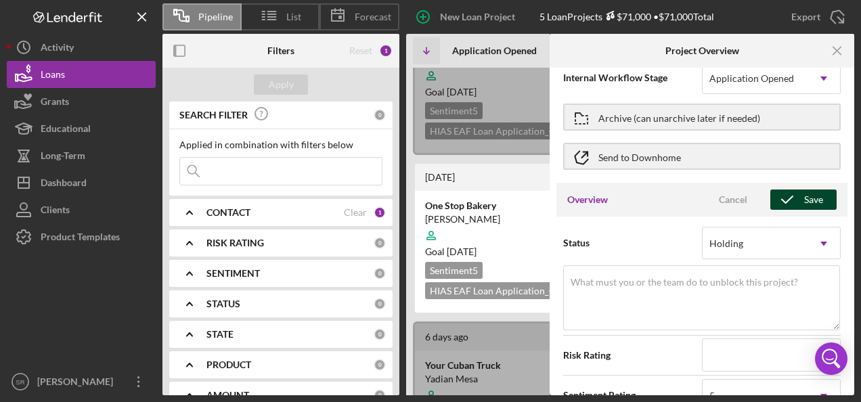
click at [804, 199] on div "Save" at bounding box center [813, 200] width 19 height 20
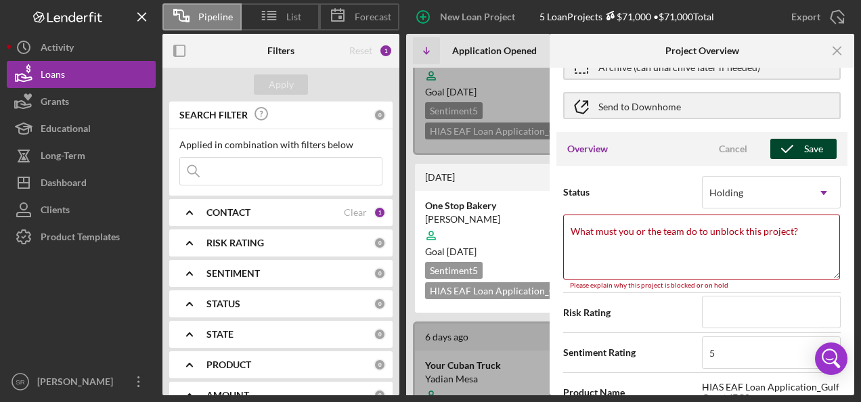
scroll to position [69, 0]
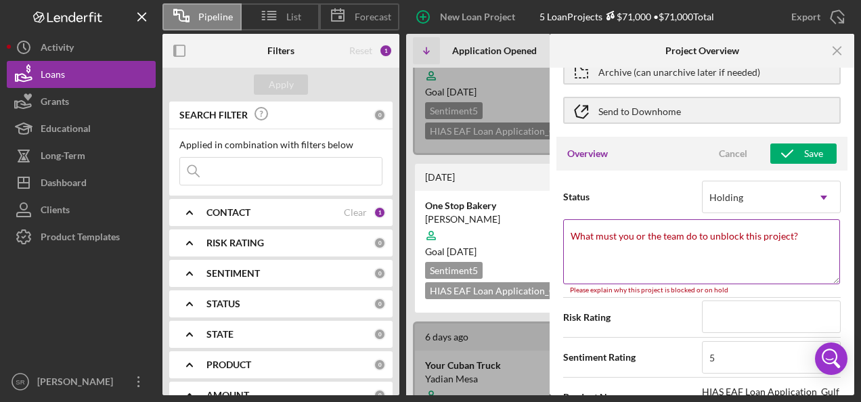
click at [709, 242] on textarea "What must you or the team do to unblock this project?" at bounding box center [701, 251] width 277 height 65
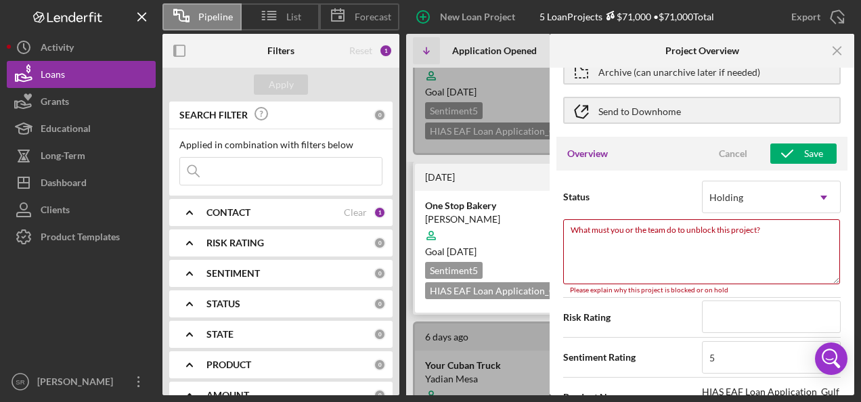
paste textarea "I had a meeting with the client [DATE]; she prefers to wait a couple of months …"
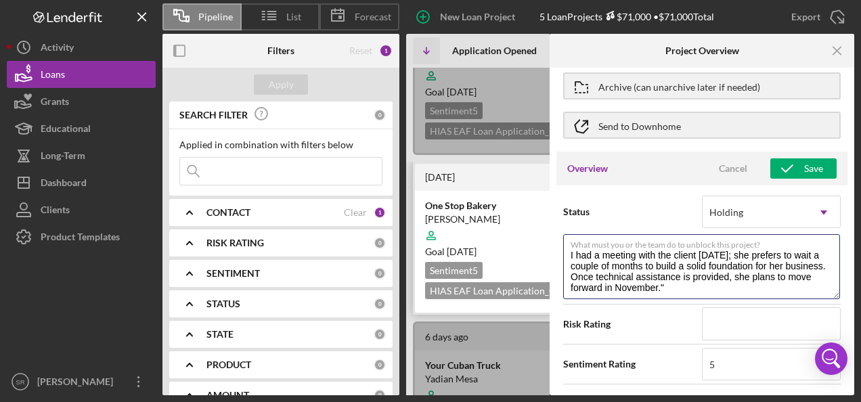
scroll to position [54, 0]
type textarea "I had a meeting with the client [DATE]; she prefers to wait a couple of months …"
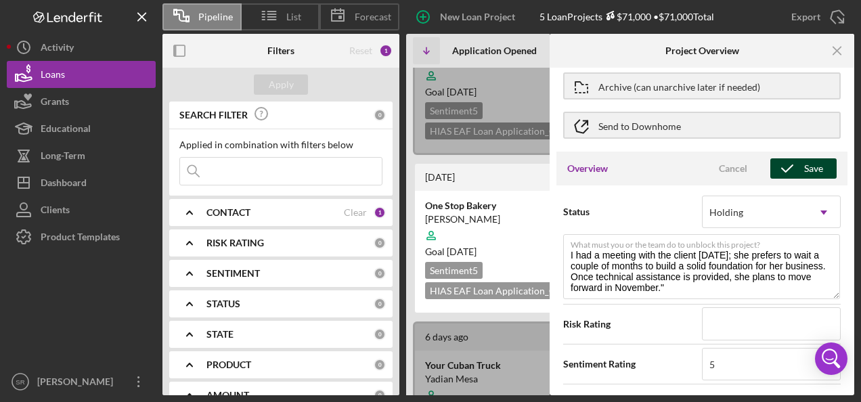
click at [804, 173] on div "Save" at bounding box center [813, 168] width 19 height 20
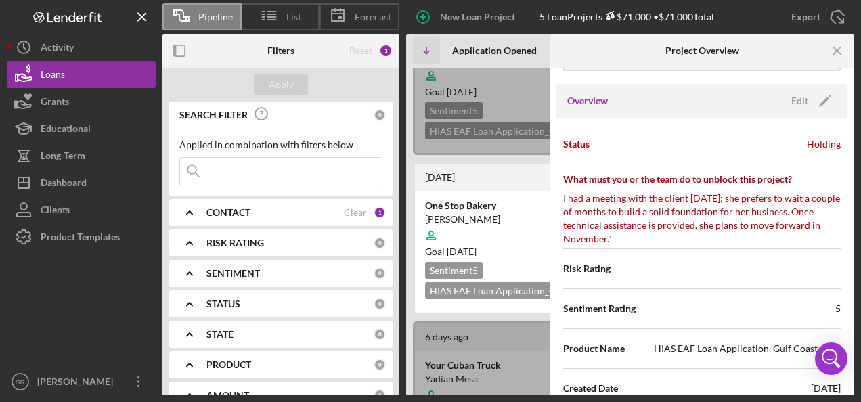
scroll to position [122, 0]
click at [837, 51] on line "button" at bounding box center [836, 50] width 7 height 7
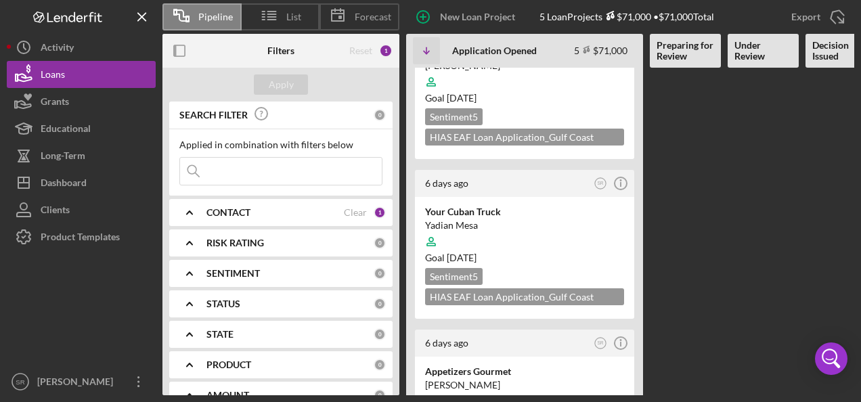
scroll to position [222, 0]
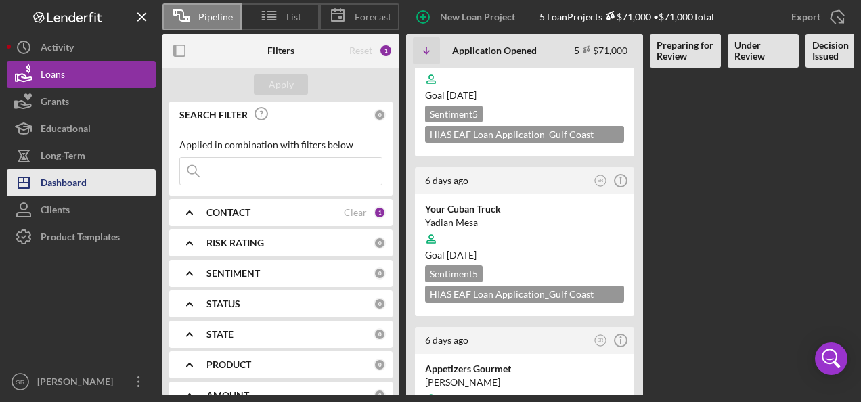
click at [85, 181] on div "Dashboard" at bounding box center [64, 184] width 46 height 30
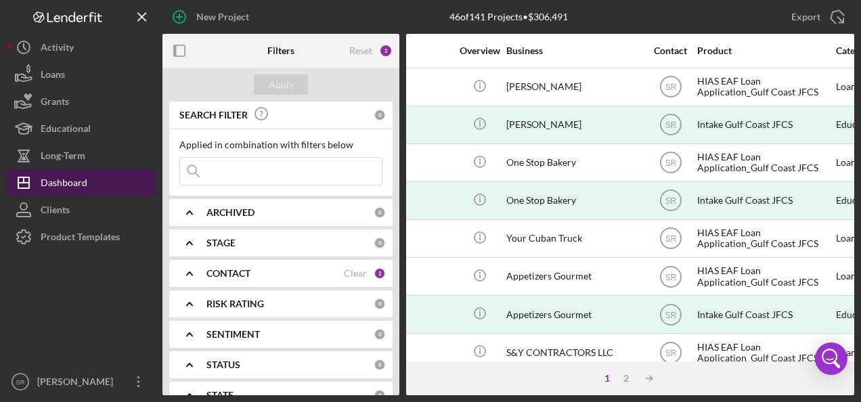
scroll to position [0, 211]
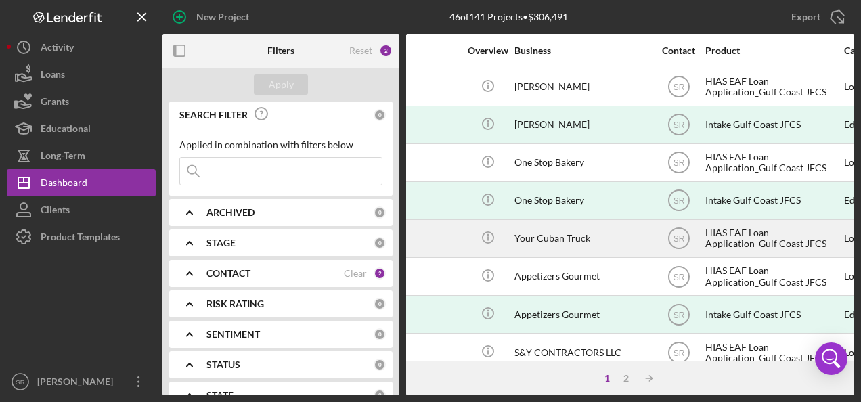
click at [548, 246] on div "Your Cuban Truck" at bounding box center [581, 239] width 135 height 36
